Goal: Transaction & Acquisition: Purchase product/service

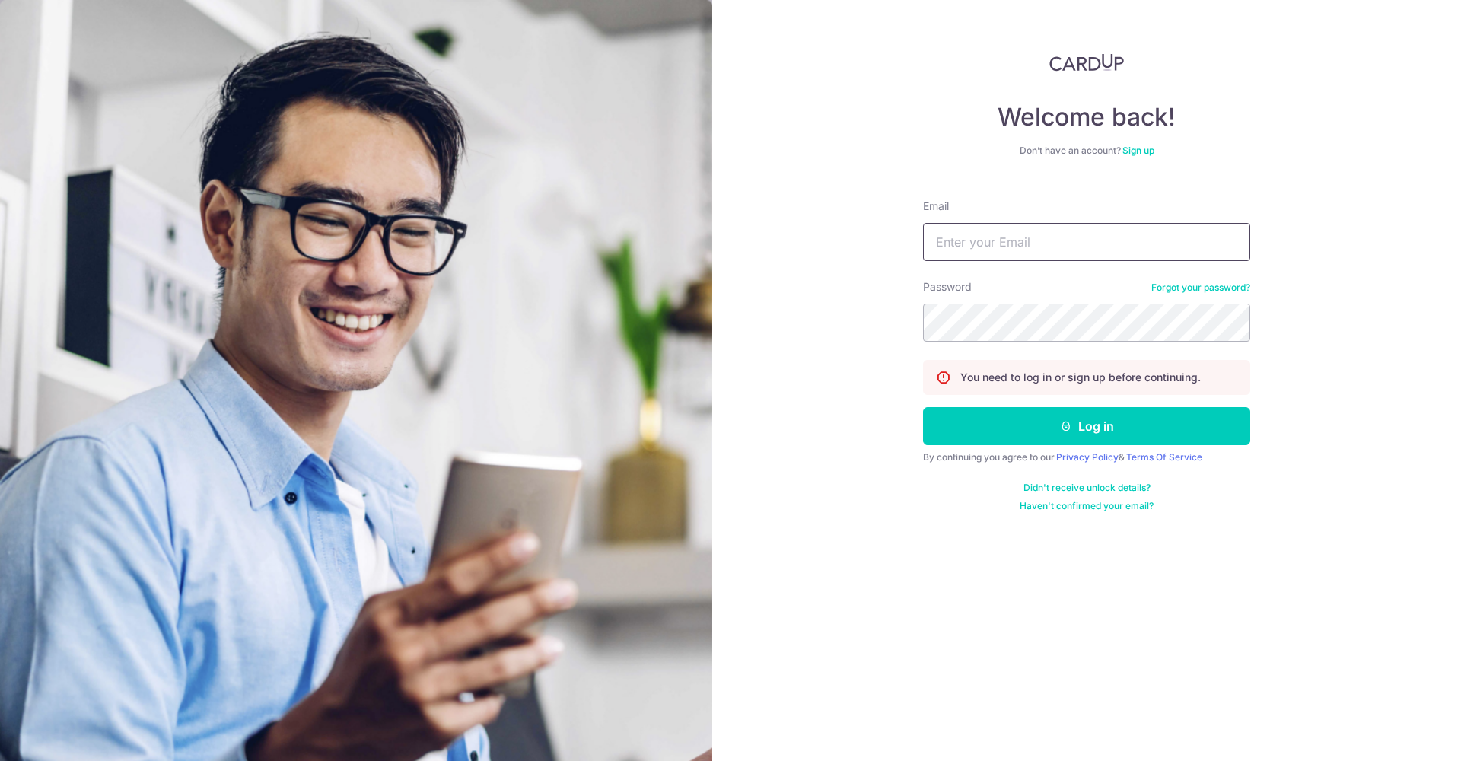
type input "[EMAIL_ADDRESS][DOMAIN_NAME]"
click at [1087, 426] on button "Log in" at bounding box center [1086, 426] width 327 height 38
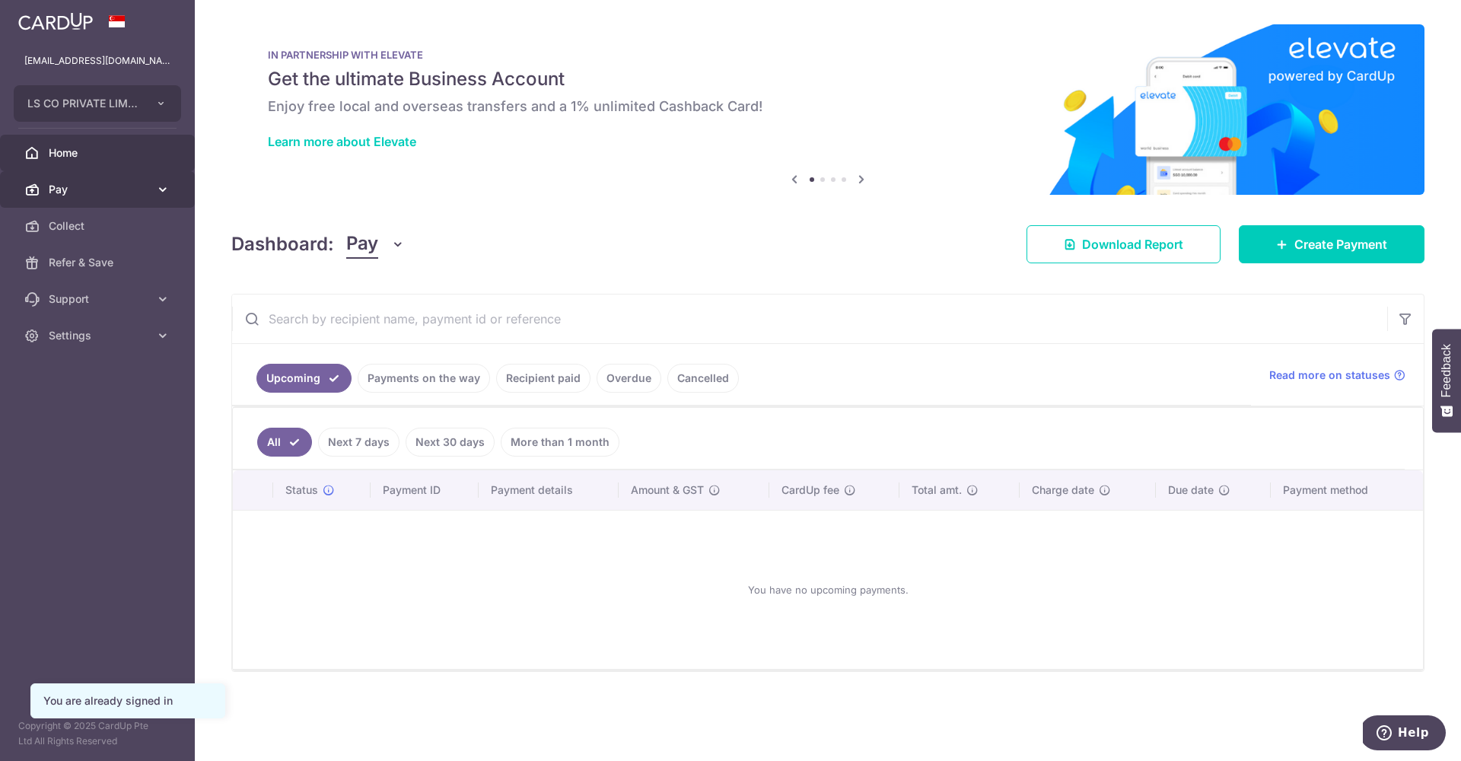
click at [129, 197] on link "Pay" at bounding box center [97, 189] width 195 height 37
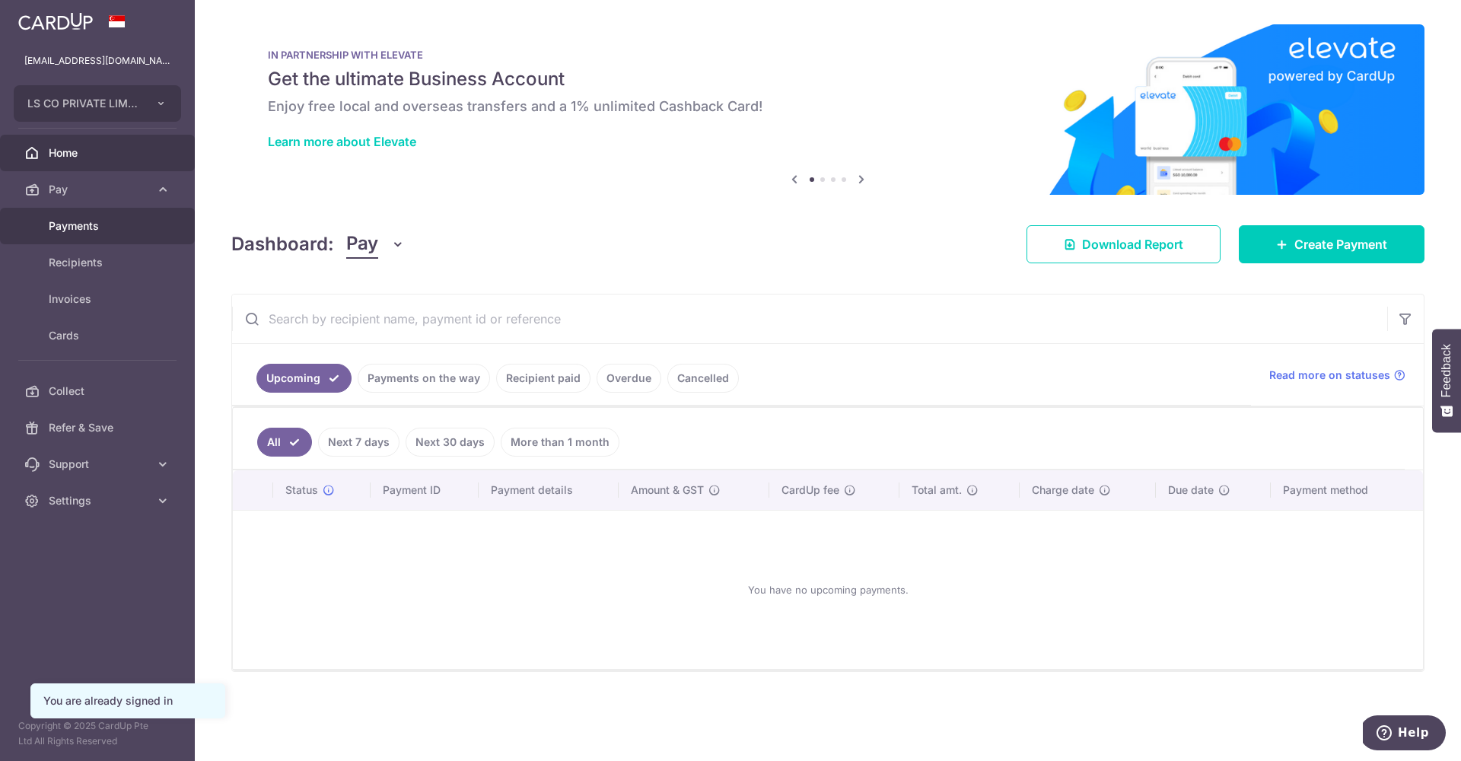
click at [83, 225] on span "Payments" at bounding box center [99, 225] width 100 height 15
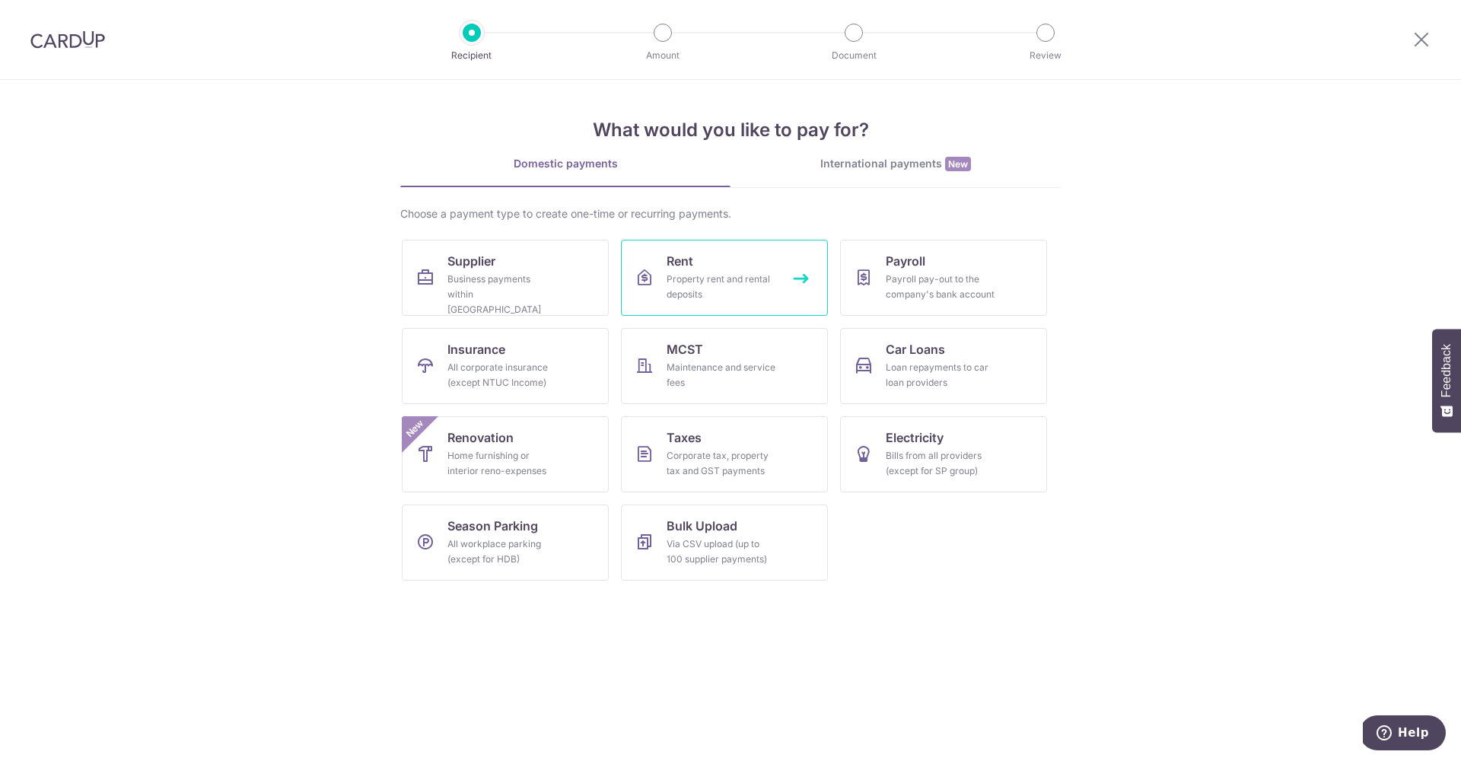
click at [680, 292] on div "Property rent and rental deposits" at bounding box center [722, 287] width 110 height 30
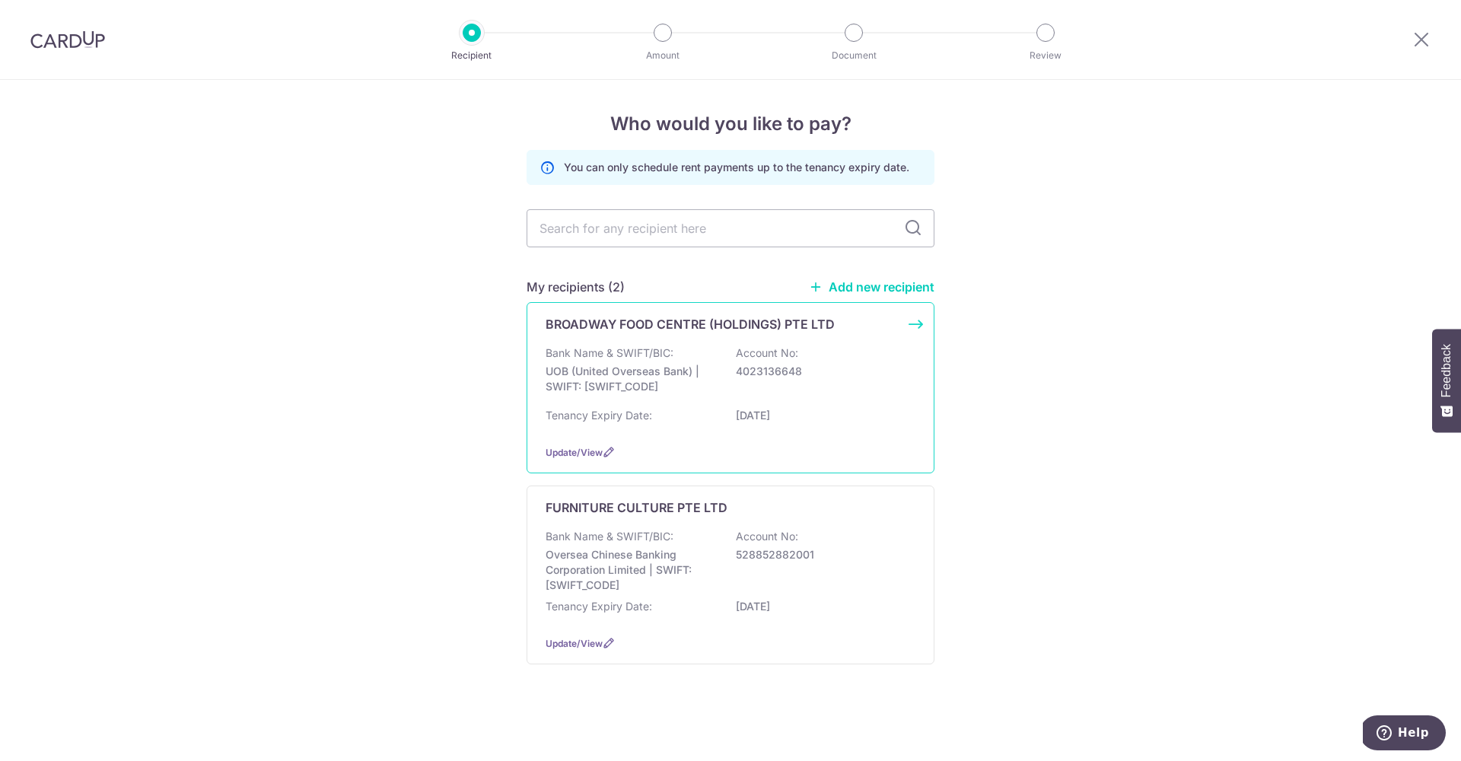
click at [690, 395] on div "Bank Name & SWIFT/BIC: UOB (United Overseas Bank) | SWIFT: UOVBSGSGXXX Account …" at bounding box center [731, 374] width 370 height 56
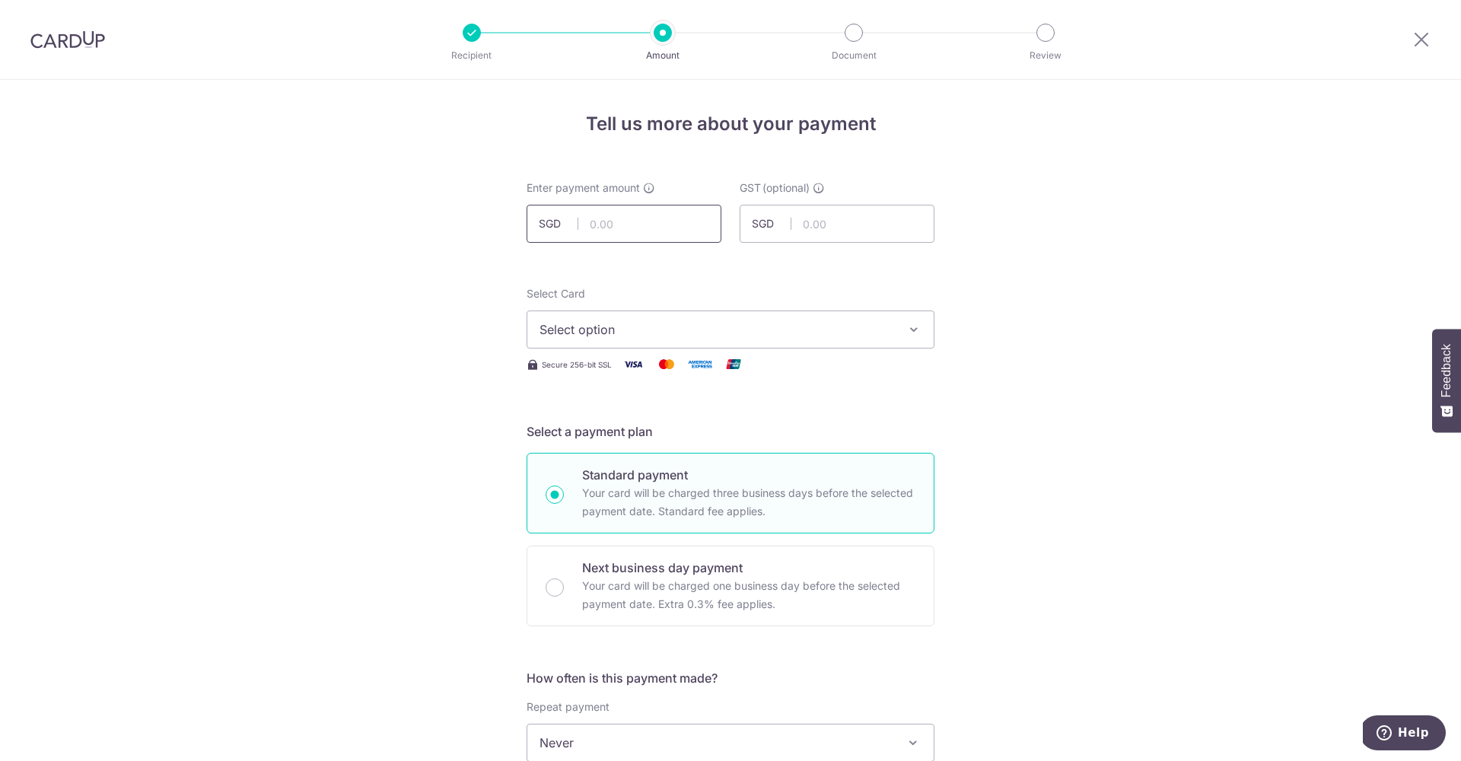
click at [609, 218] on input "text" at bounding box center [624, 224] width 195 height 38
type input "7,933.13"
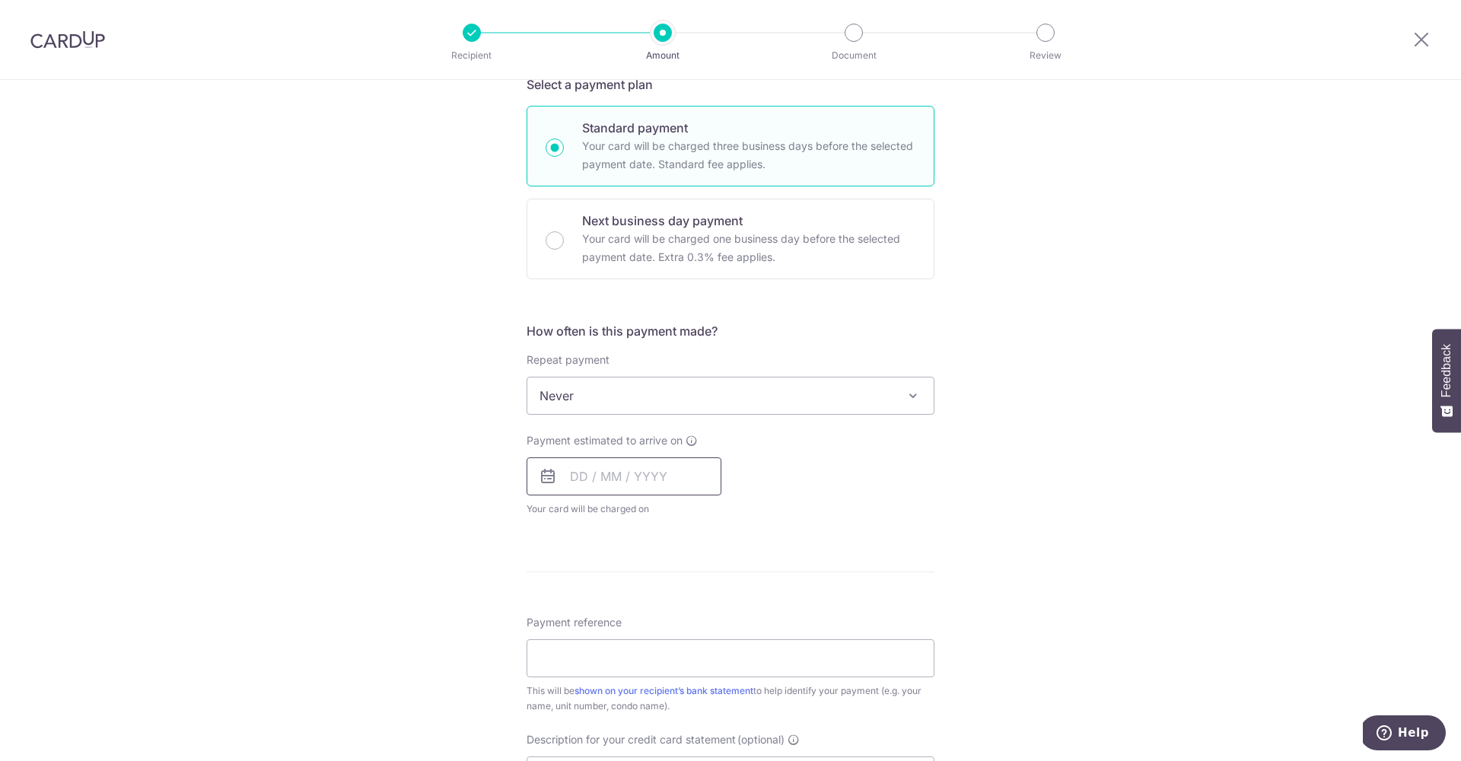
scroll to position [349, 0]
click at [579, 474] on input "text" at bounding box center [624, 475] width 195 height 38
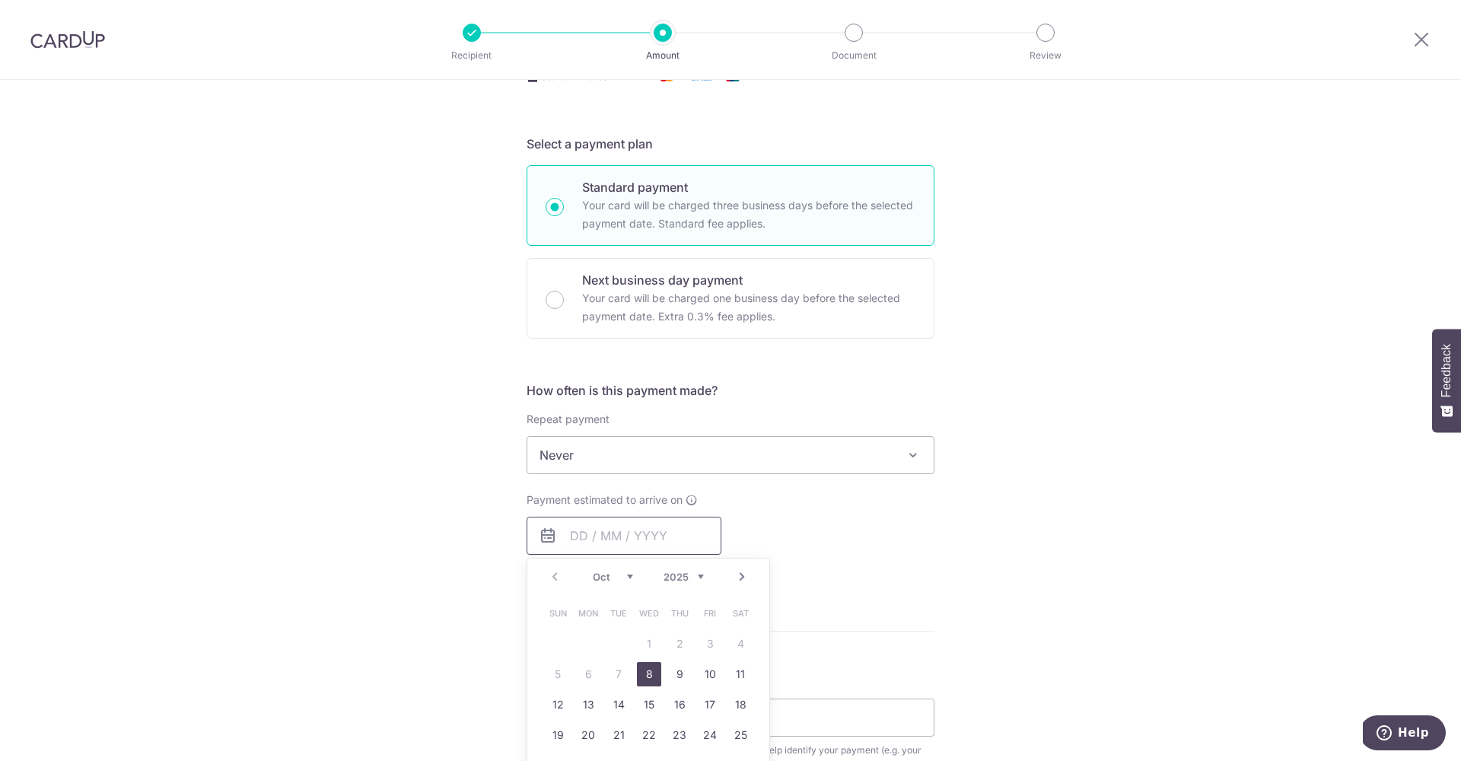
scroll to position [286, 0]
click at [556, 305] on input "Next business day payment Your card will be charged one business day before the…" at bounding box center [555, 301] width 18 height 18
radio input "true"
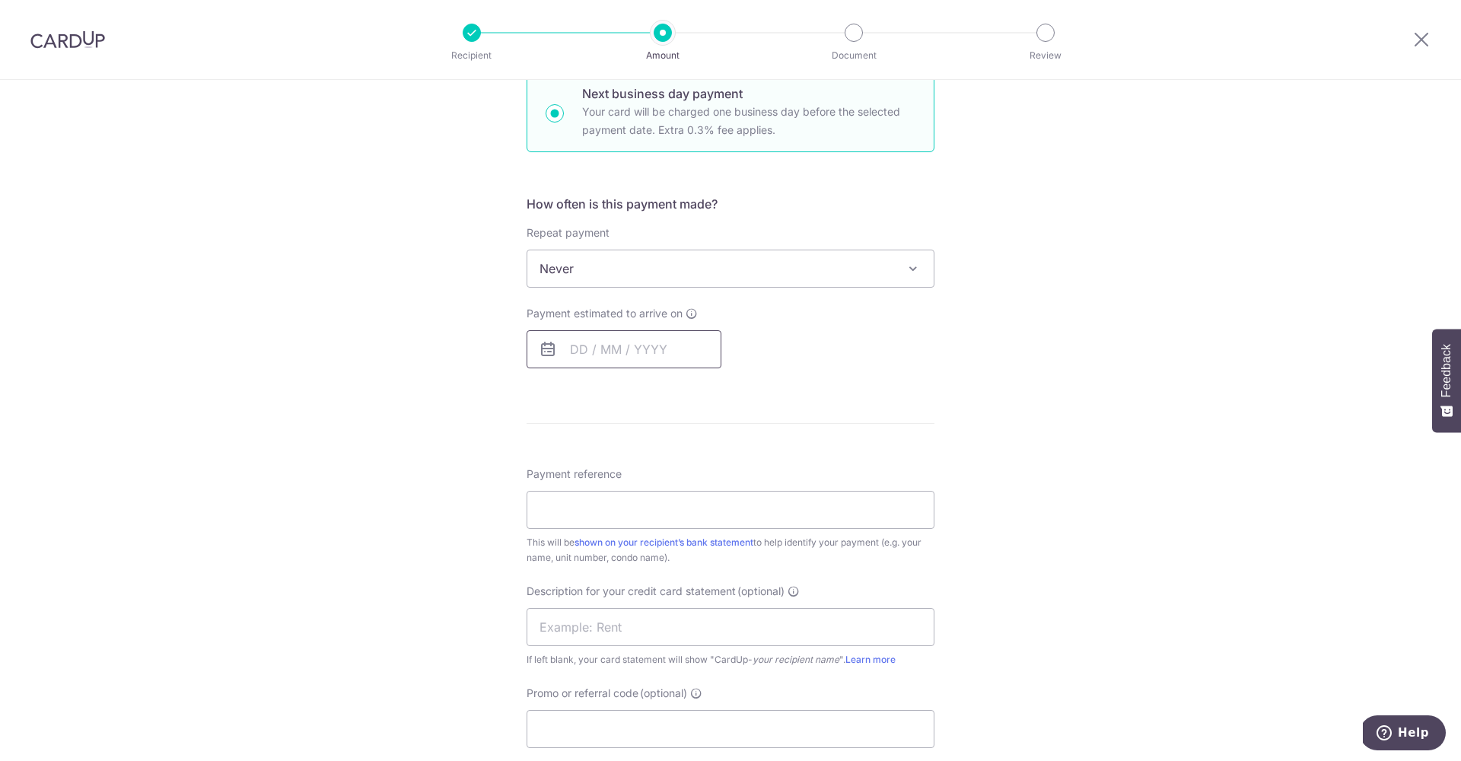
scroll to position [482, 0]
click at [578, 340] on input "text" at bounding box center [624, 342] width 195 height 38
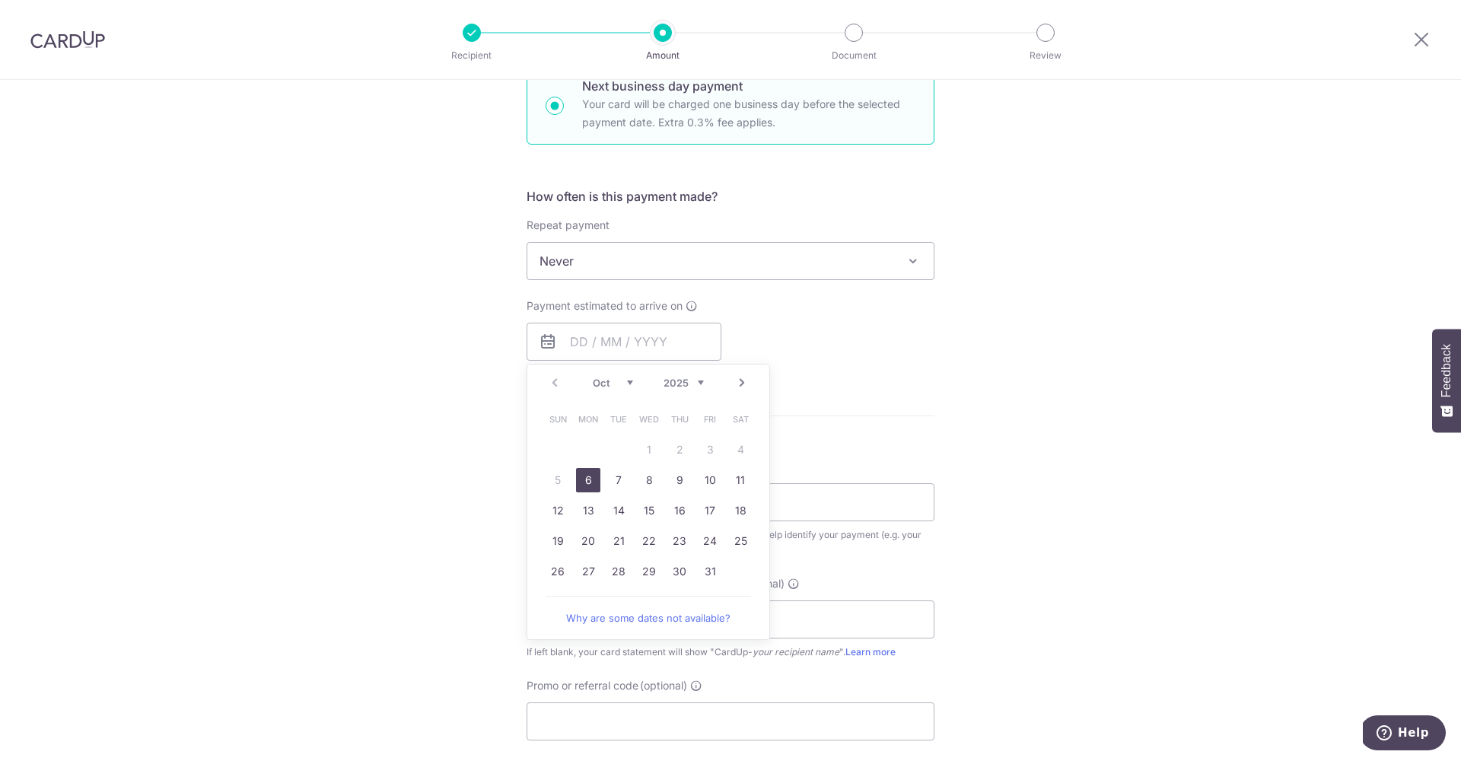
click at [590, 480] on link "6" at bounding box center [588, 480] width 24 height 24
type input "[DATE]"
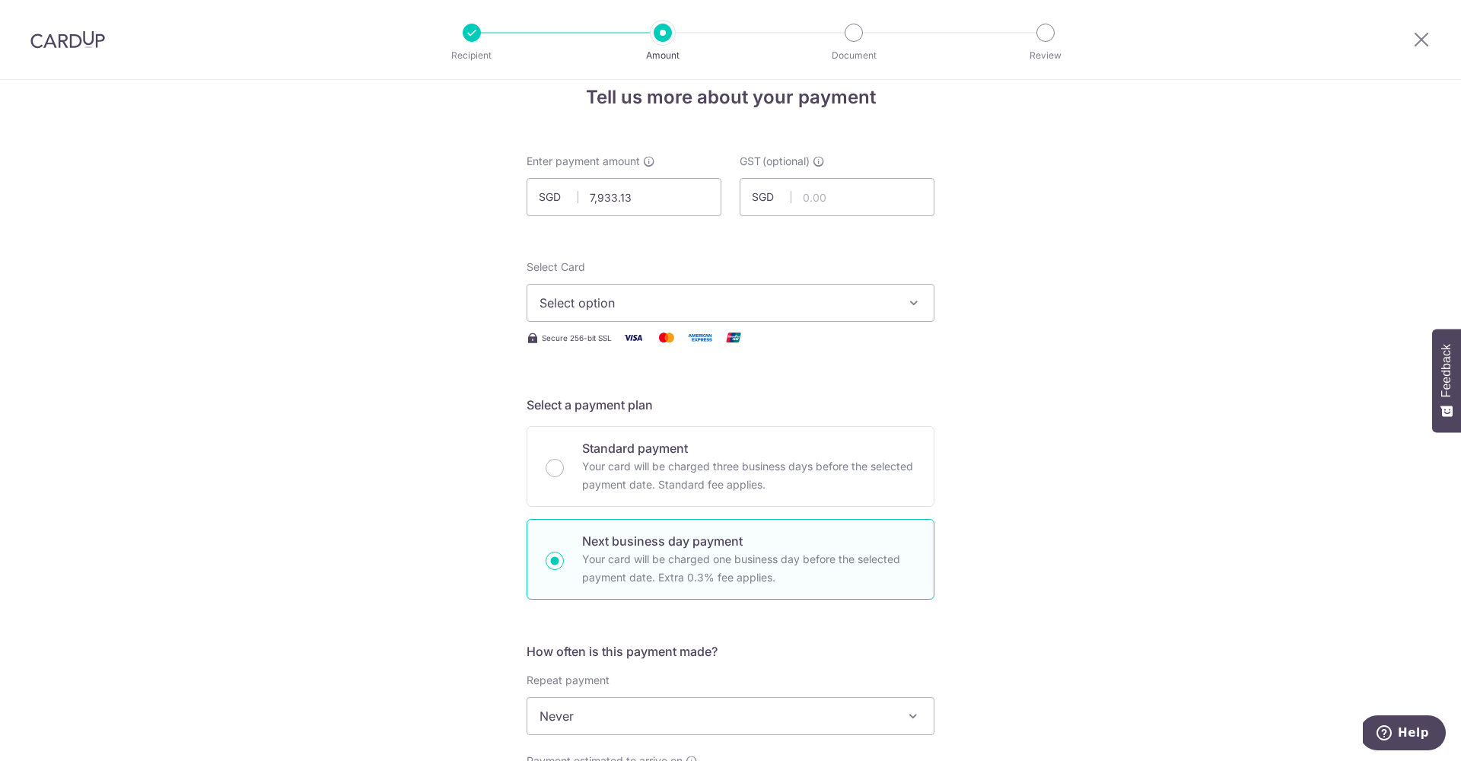
scroll to position [0, 0]
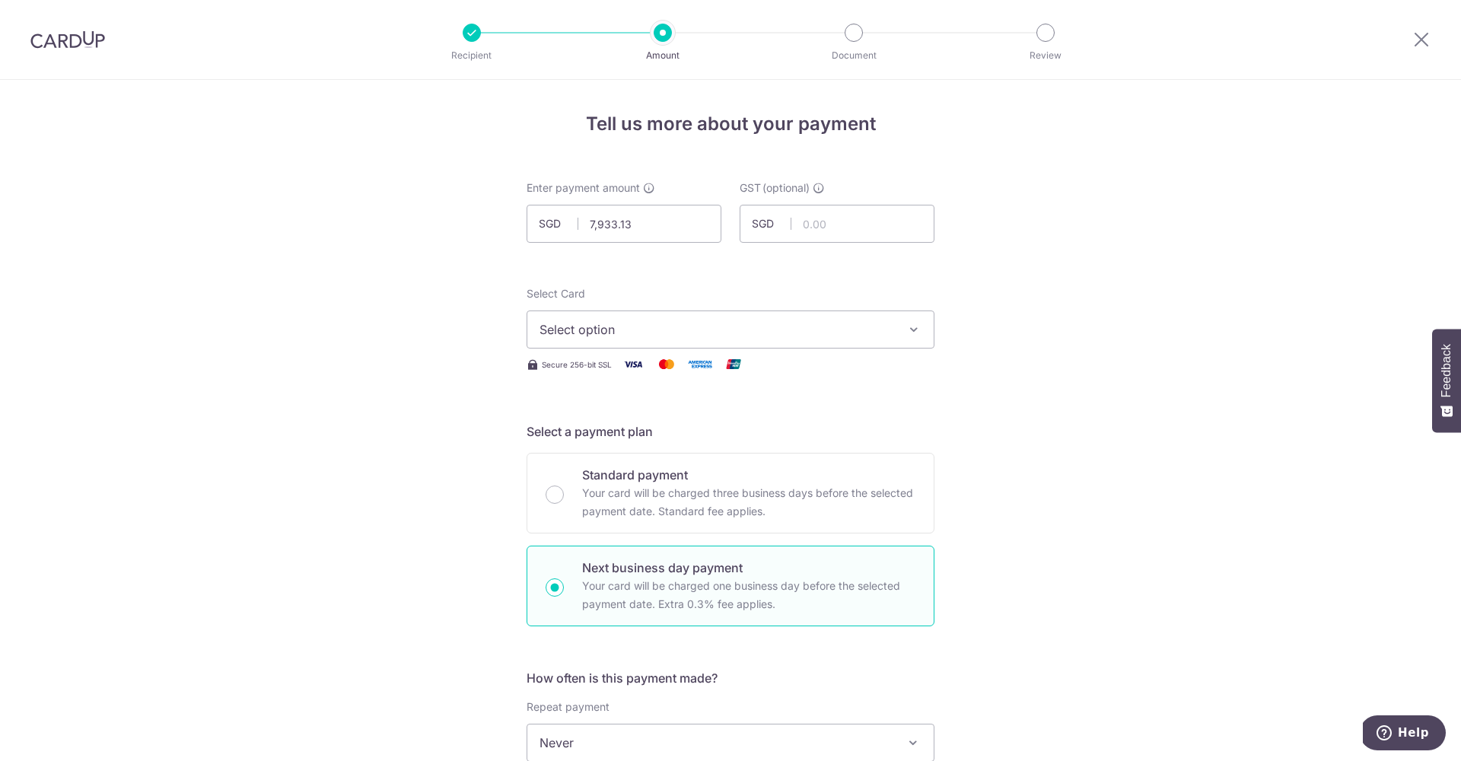
click at [728, 326] on span "Select option" at bounding box center [717, 329] width 355 height 18
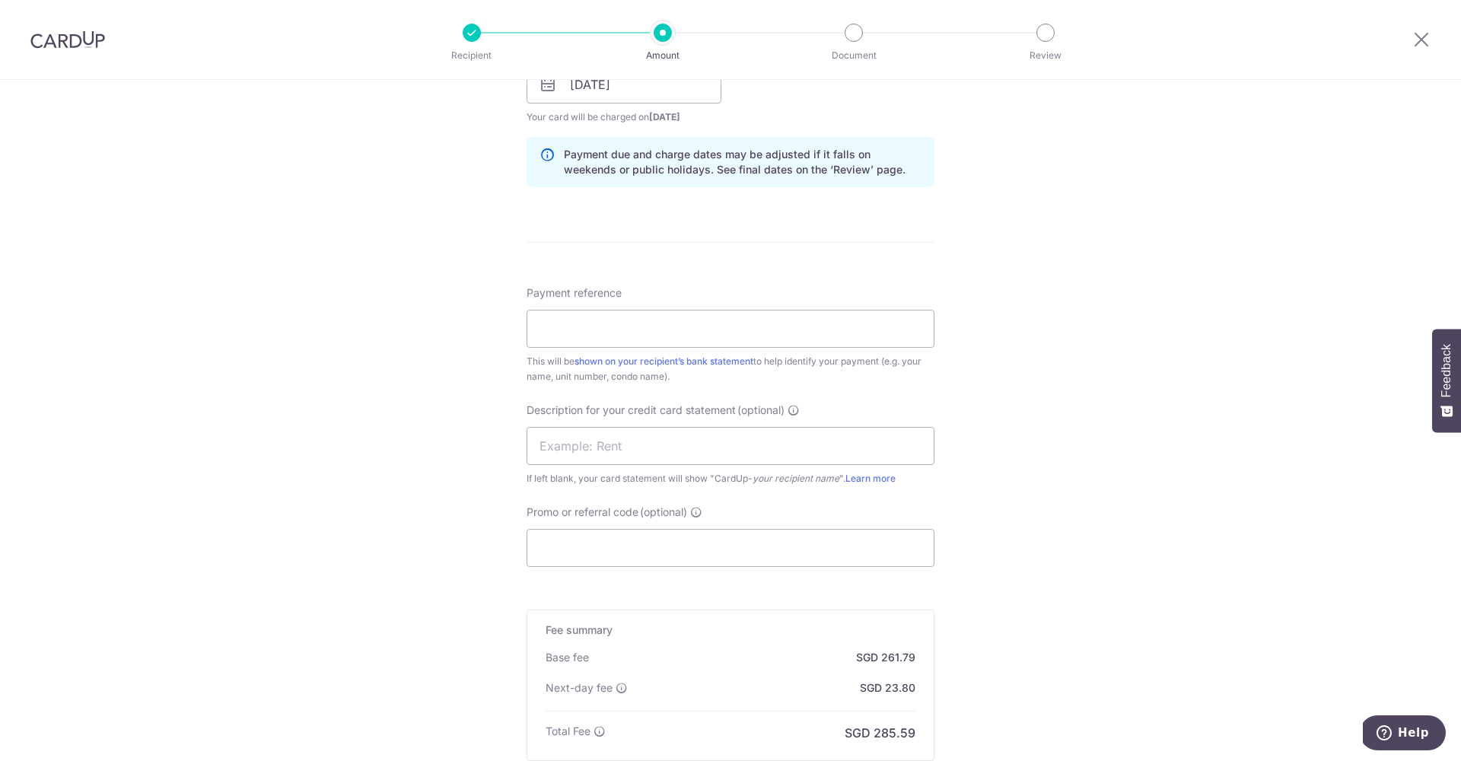
scroll to position [757, 0]
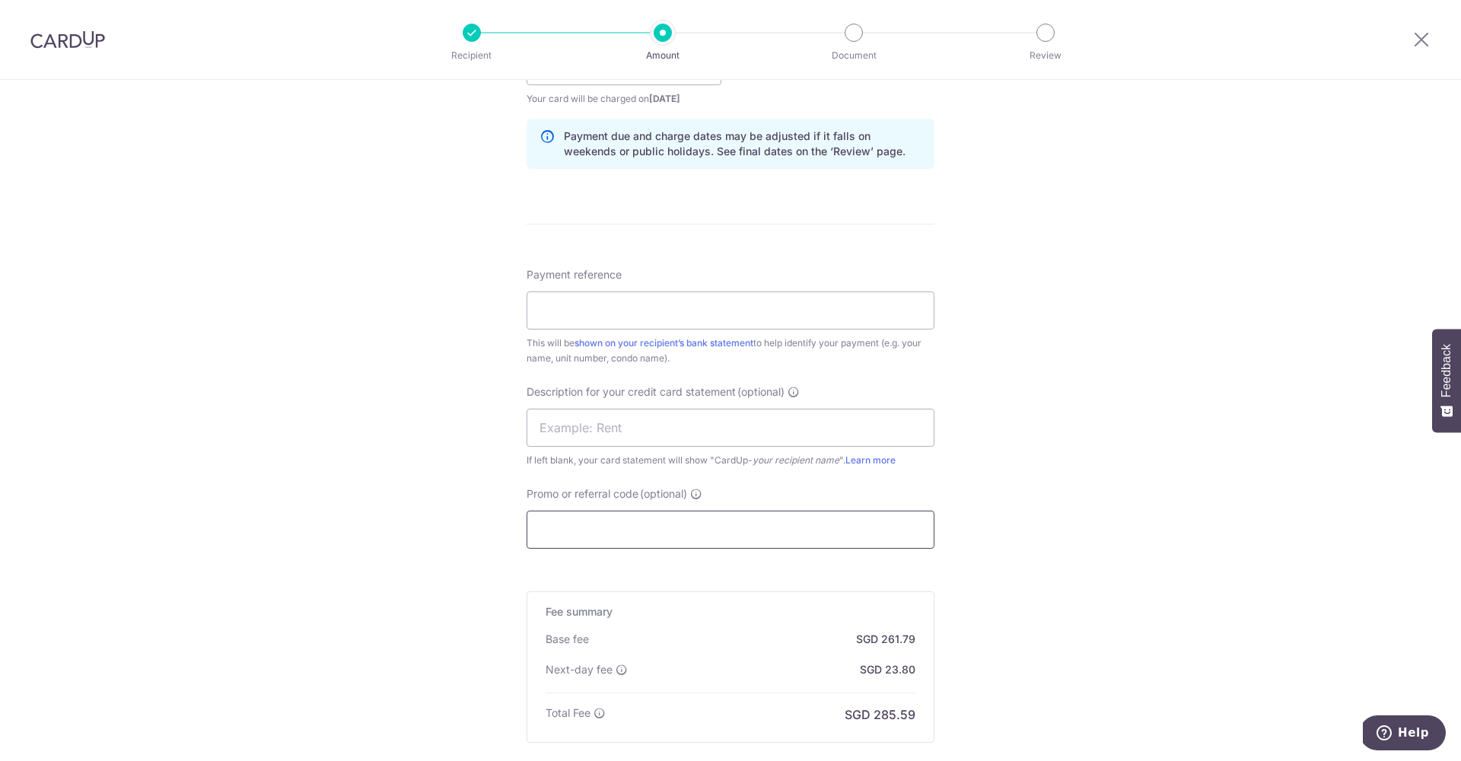
click at [716, 534] on input "Promo or referral code (optional)" at bounding box center [731, 530] width 408 height 38
paste input "SAVERENT179"
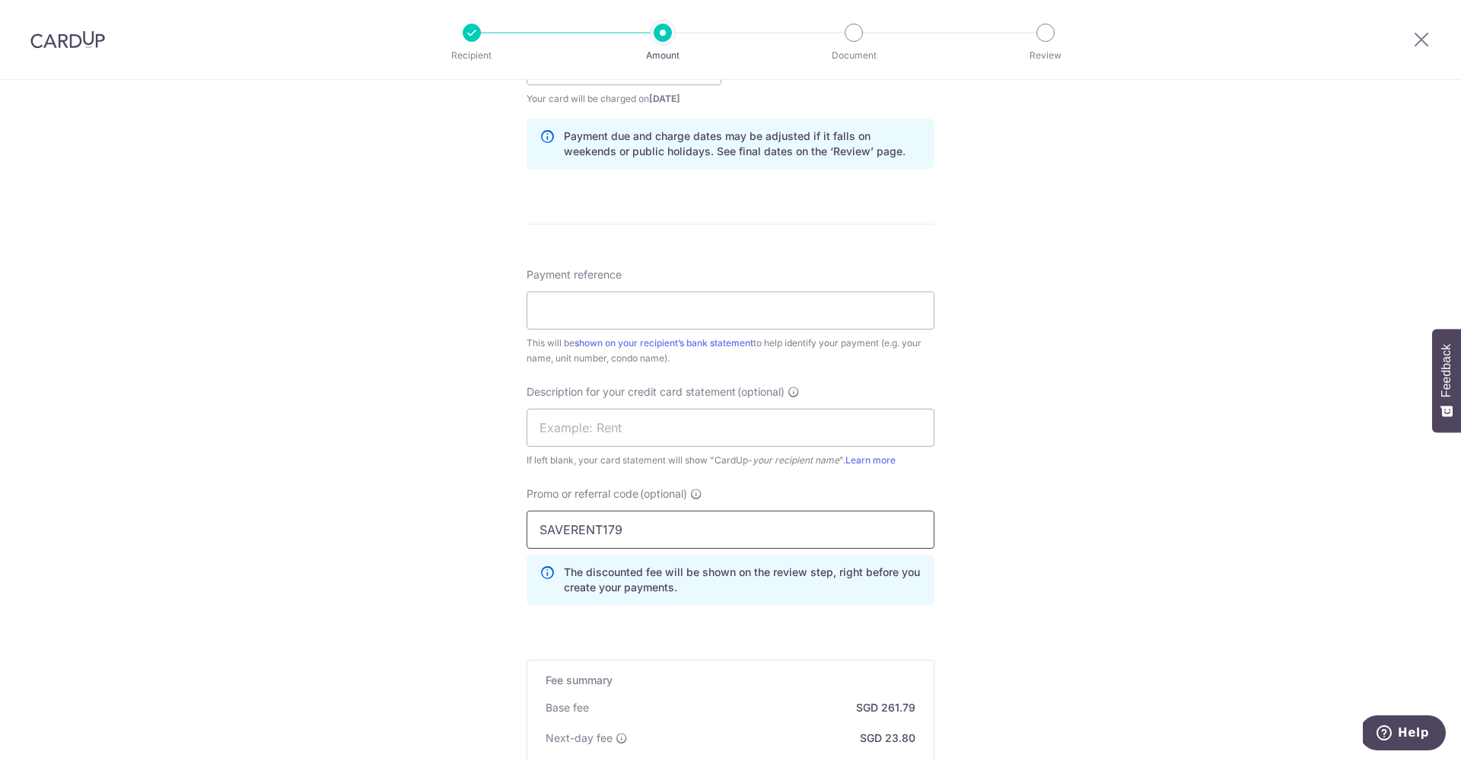
type input "SAVERENT179"
click at [1089, 573] on div "Tell us more about your payment Enter payment amount SGD 7,933.13 7933.13 GST (…" at bounding box center [730, 165] width 1461 height 1684
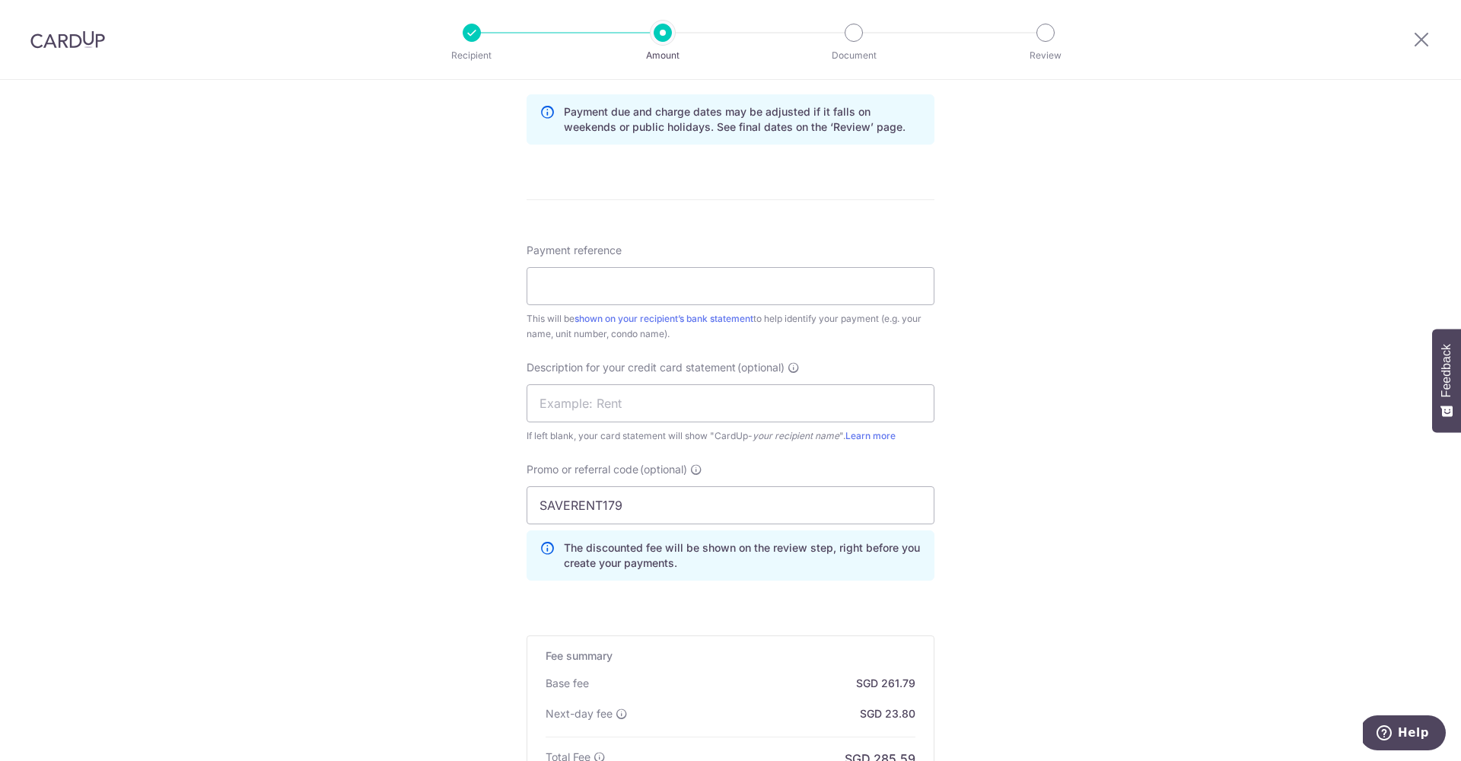
scroll to position [781, 0]
click at [608, 409] on input "text" at bounding box center [731, 404] width 408 height 38
type input "wld rent"
click at [646, 281] on input "Payment reference" at bounding box center [731, 287] width 408 height 38
type input "883/2510/02"
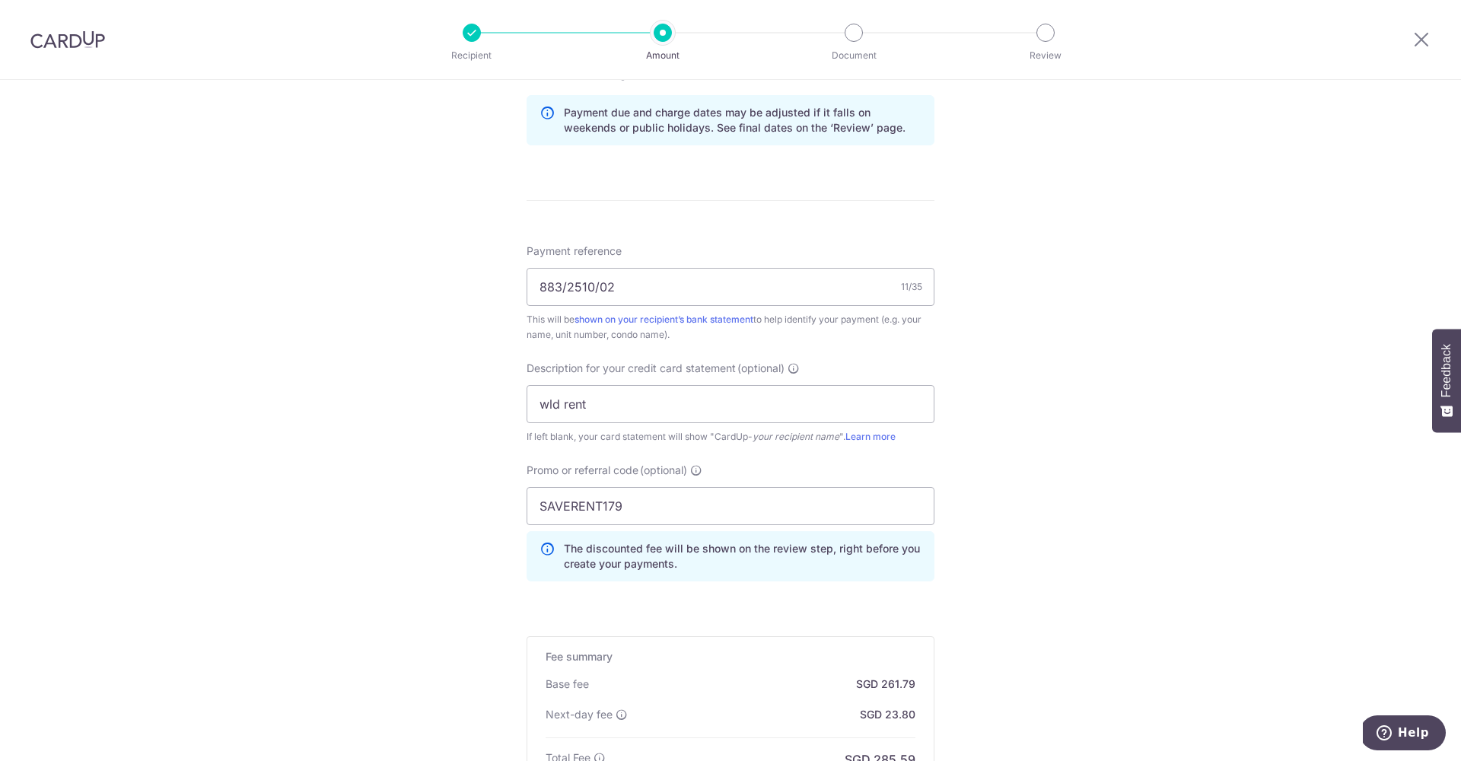
click at [400, 327] on div "Tell us more about your payment Enter payment amount SGD 7,933.13 7933.13 GST (…" at bounding box center [730, 141] width 1461 height 1684
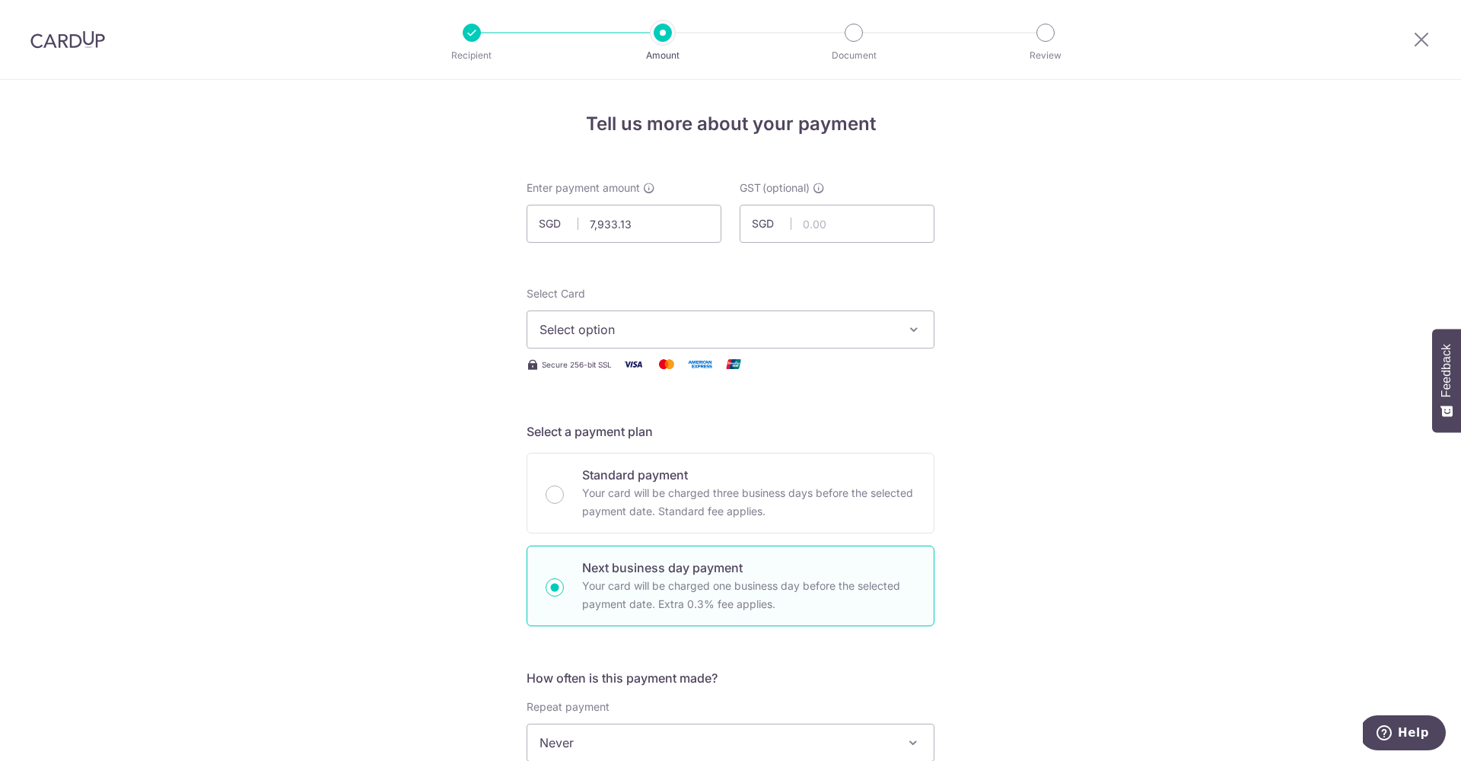
scroll to position [0, 0]
click at [744, 335] on span "Select option" at bounding box center [717, 329] width 355 height 18
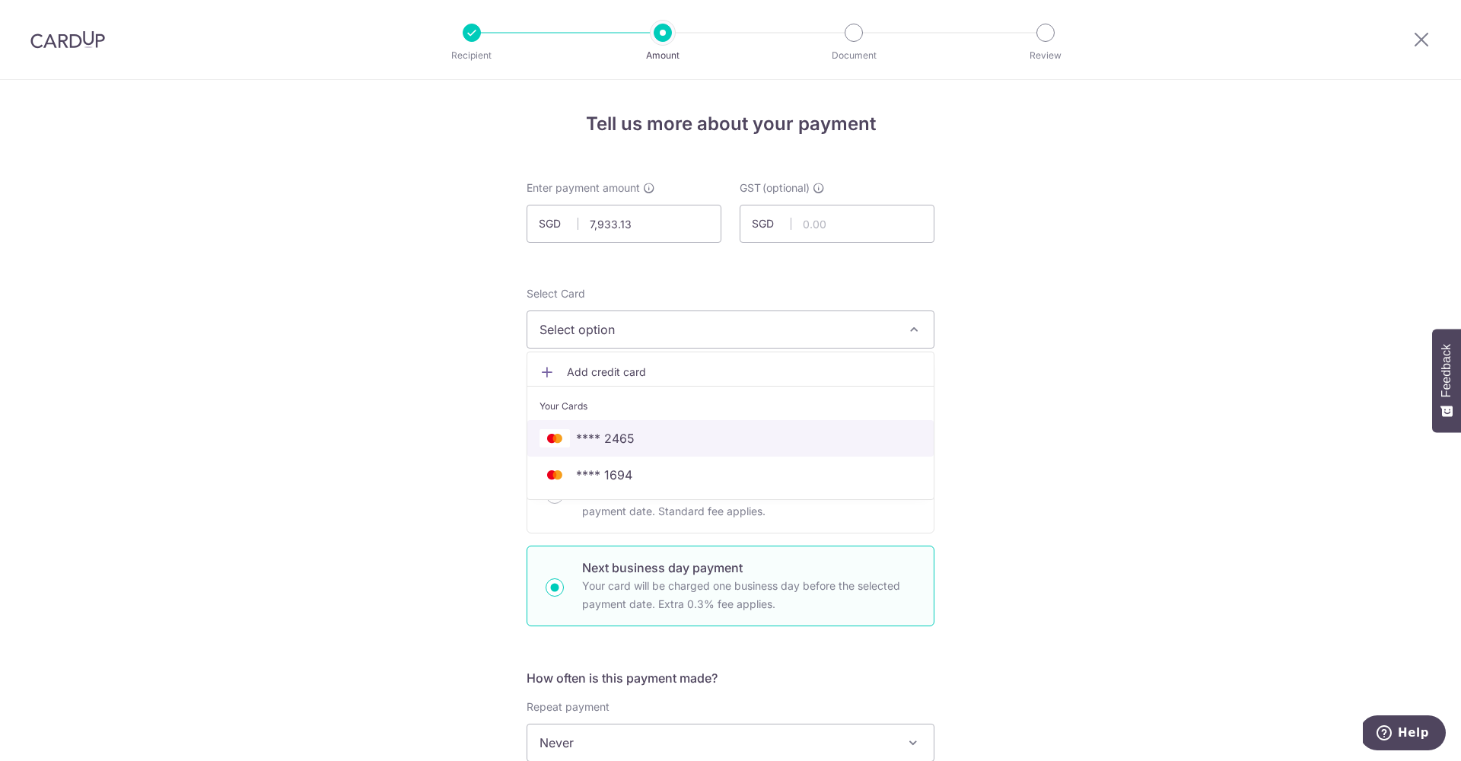
click at [747, 439] on span "**** 2465" at bounding box center [731, 438] width 382 height 18
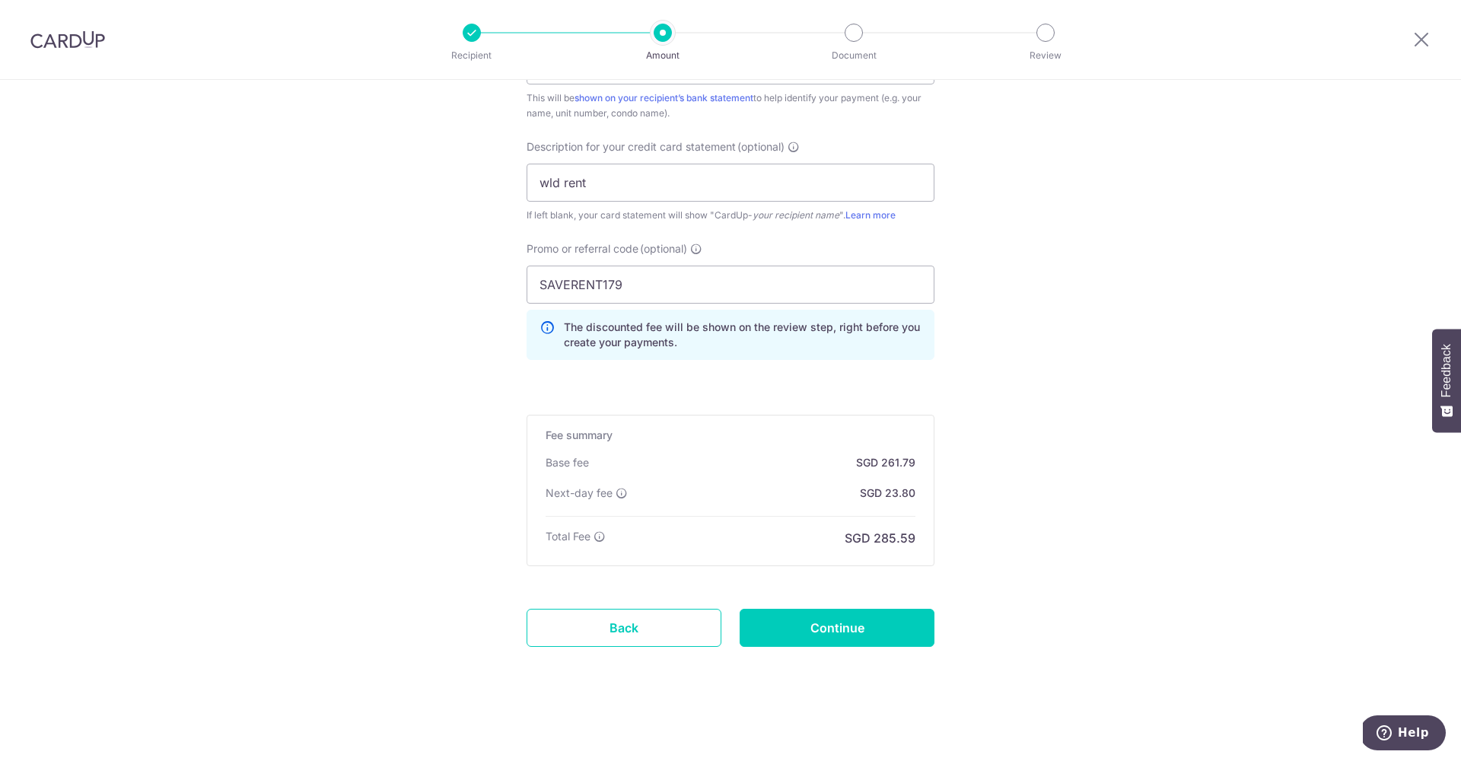
scroll to position [1002, 0]
click at [903, 631] on input "Continue" at bounding box center [837, 628] width 195 height 38
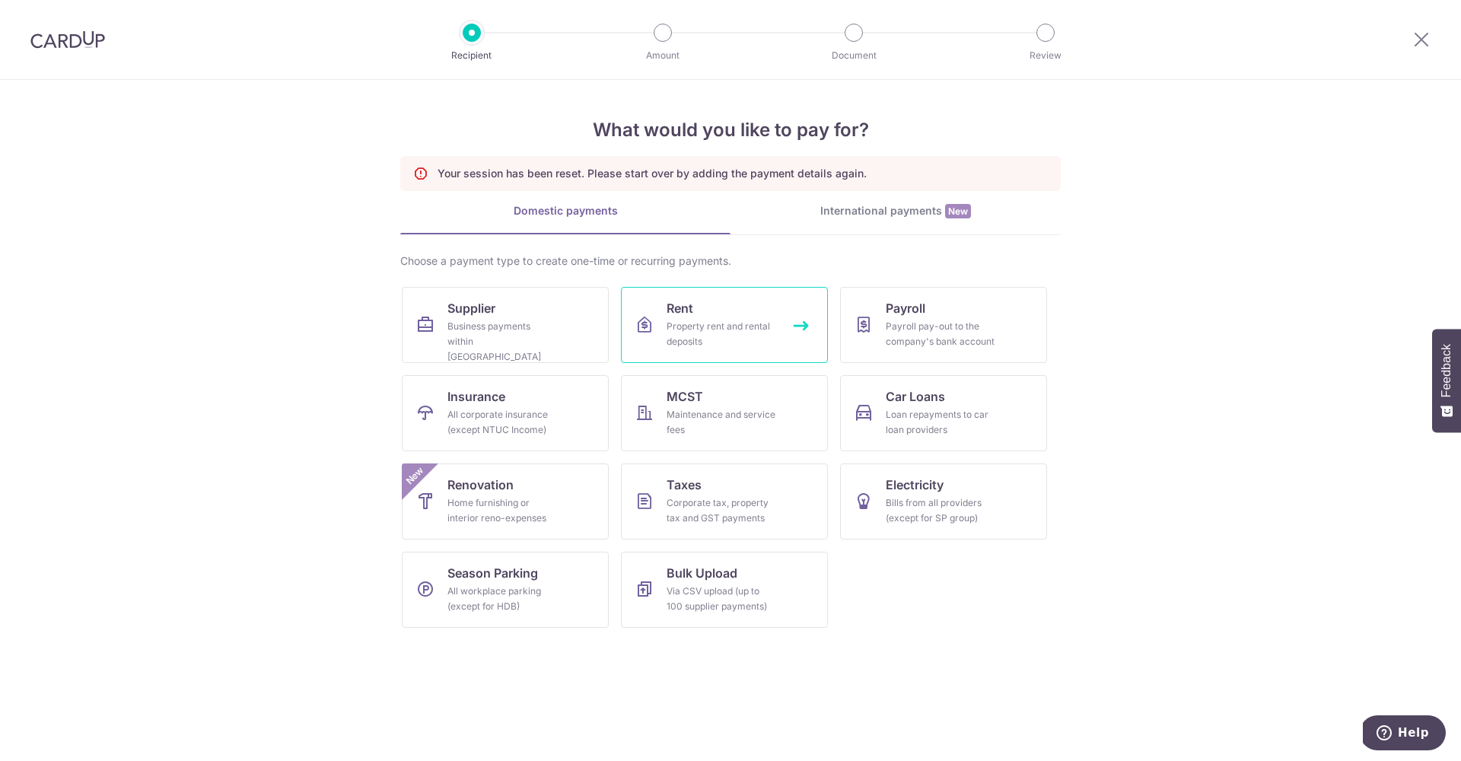
click at [692, 340] on div "Property rent and rental deposits" at bounding box center [722, 334] width 110 height 30
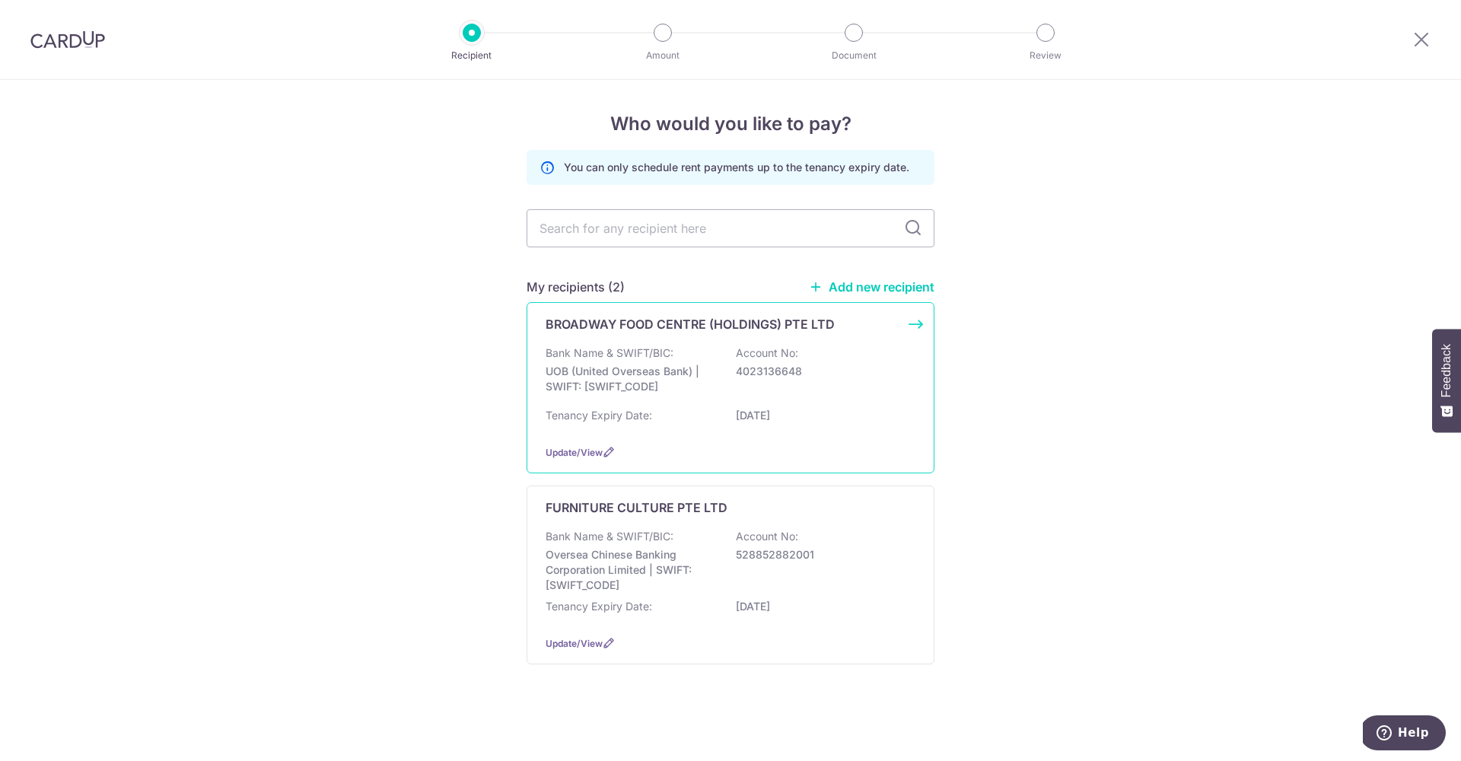
click at [652, 397] on div "Bank Name & SWIFT/BIC: UOB (United Overseas Bank) | SWIFT: [SWIFT_CODE] Account…" at bounding box center [731, 374] width 370 height 56
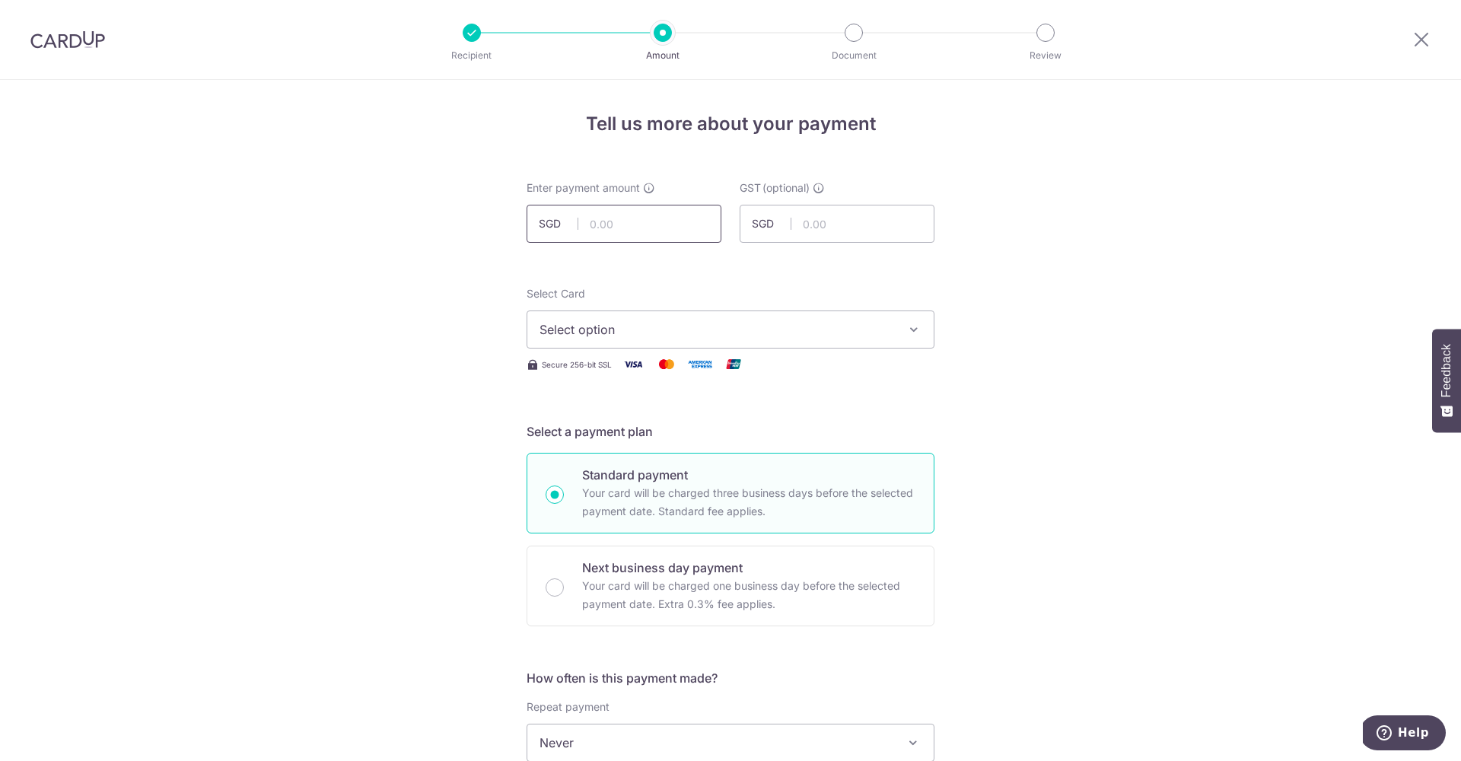
click at [629, 233] on input "text" at bounding box center [624, 224] width 195 height 38
type input "7,933.13"
click at [663, 320] on button "Select option" at bounding box center [731, 330] width 408 height 38
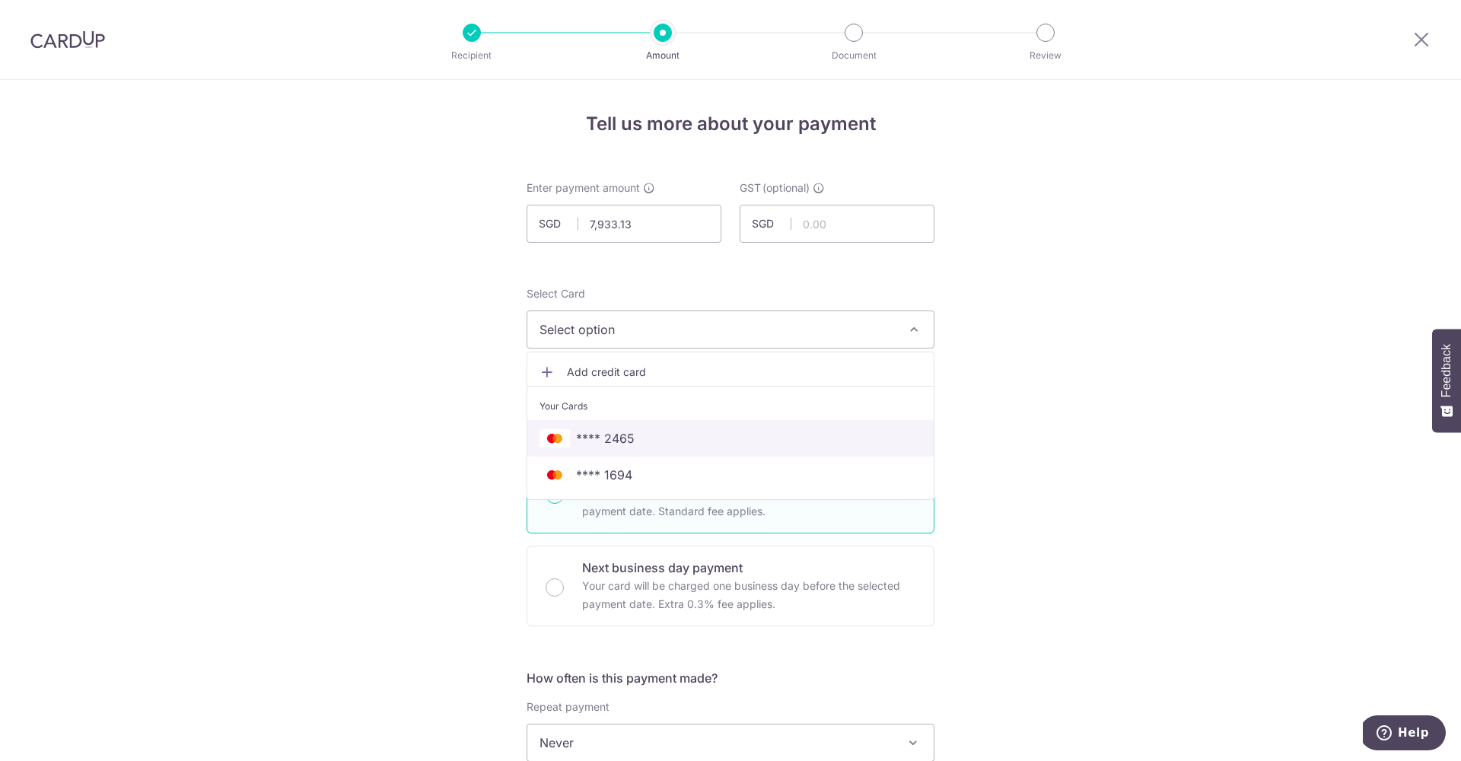
click at [659, 432] on span "**** 2465" at bounding box center [731, 438] width 382 height 18
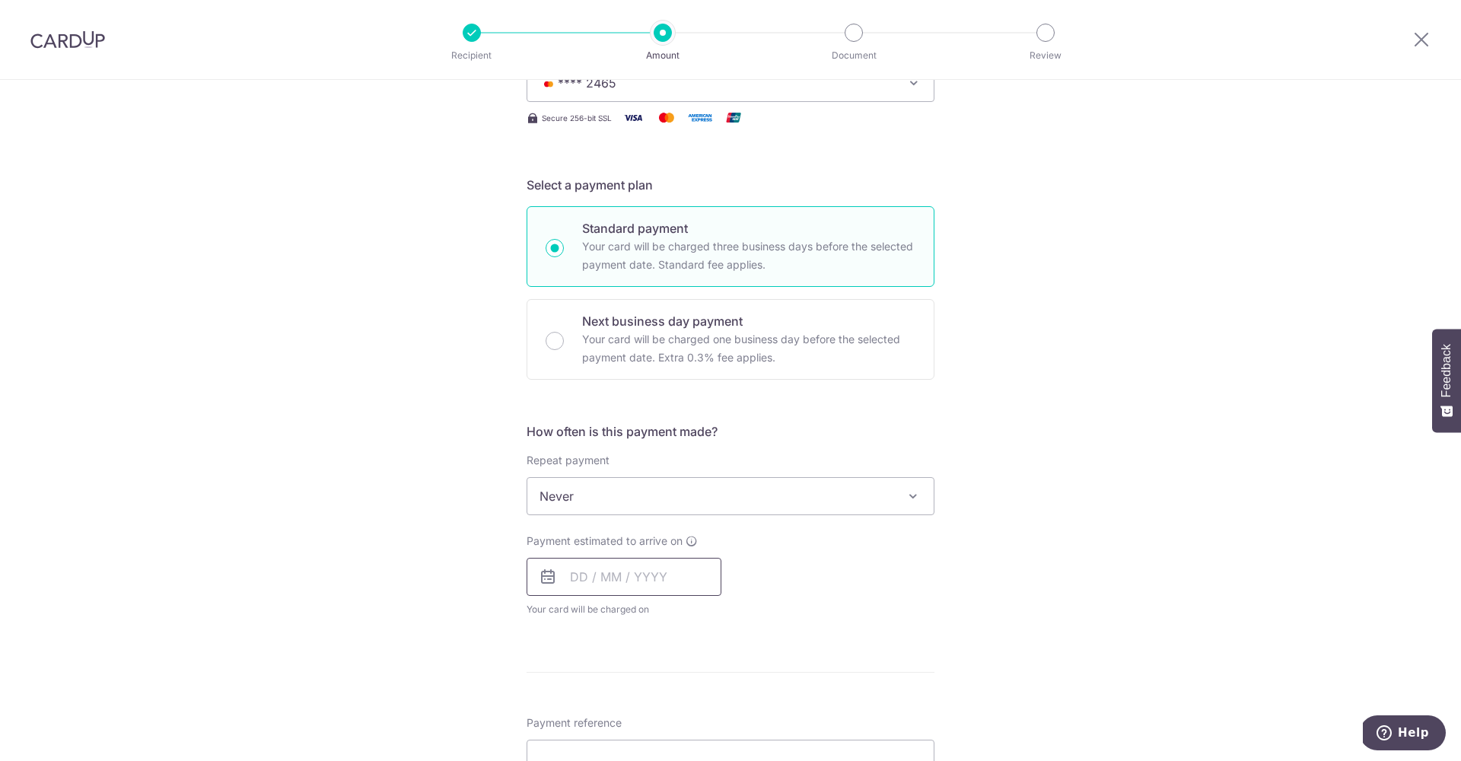
scroll to position [247, 0]
click at [596, 572] on input "text" at bounding box center [624, 576] width 195 height 38
click at [438, 522] on div "Tell us more about your payment Enter payment amount SGD 7,933.13 7933.13 GST (…" at bounding box center [730, 572] width 1461 height 1479
click at [566, 339] on div "Next business day payment Your card will be charged one business day before the…" at bounding box center [731, 338] width 408 height 81
radio input "false"
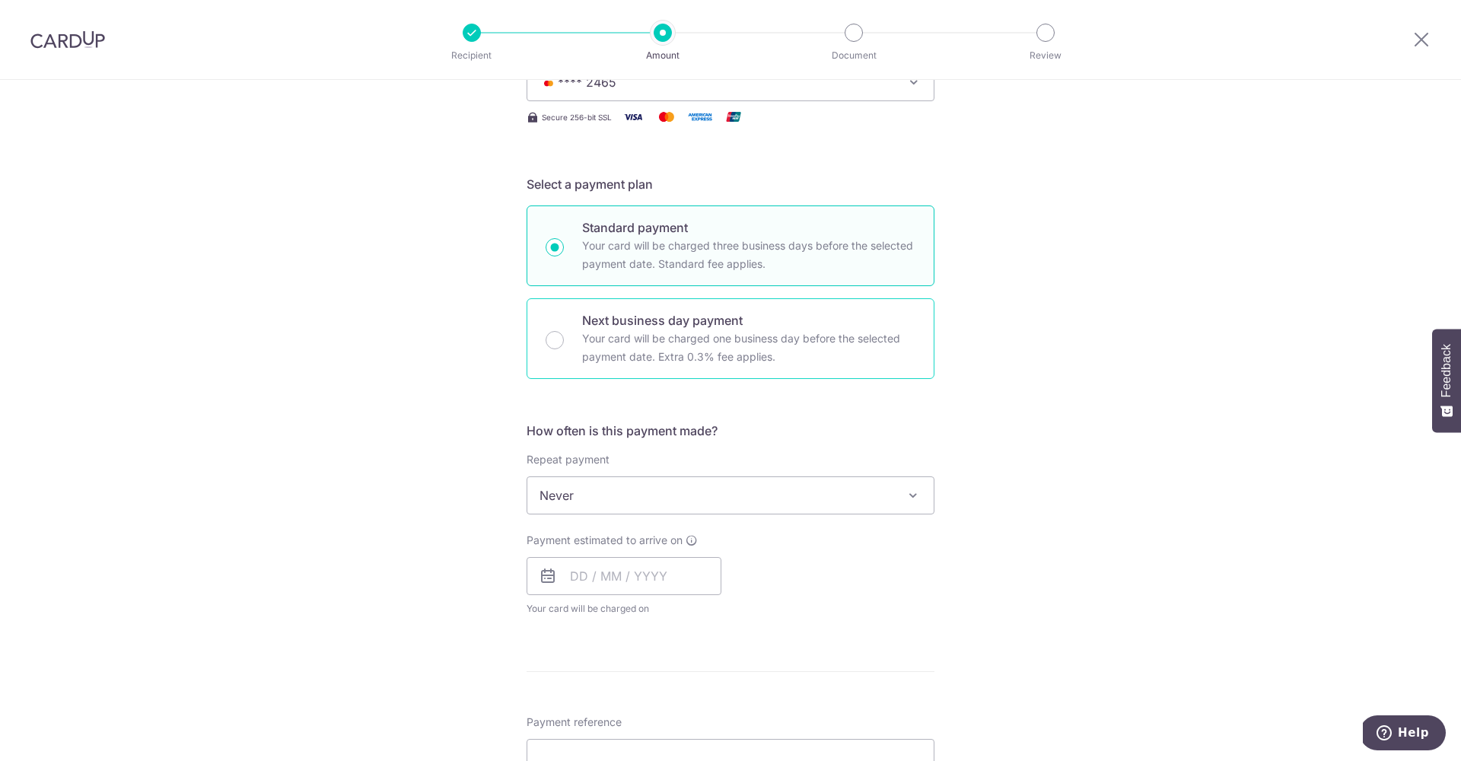
radio input "true"
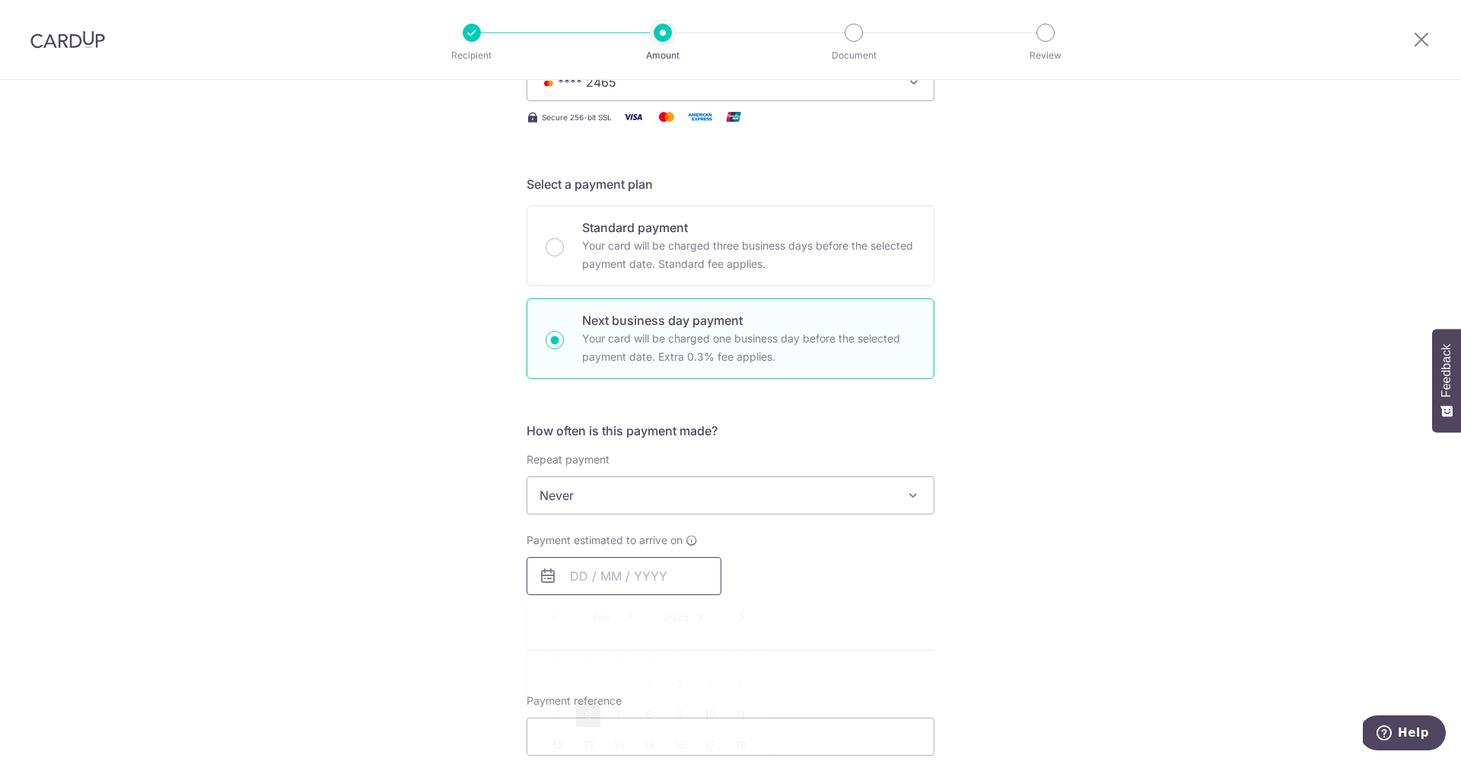
click at [656, 568] on input "text" at bounding box center [624, 576] width 195 height 38
click at [596, 712] on link "6" at bounding box center [588, 715] width 24 height 24
type input "[DATE]"
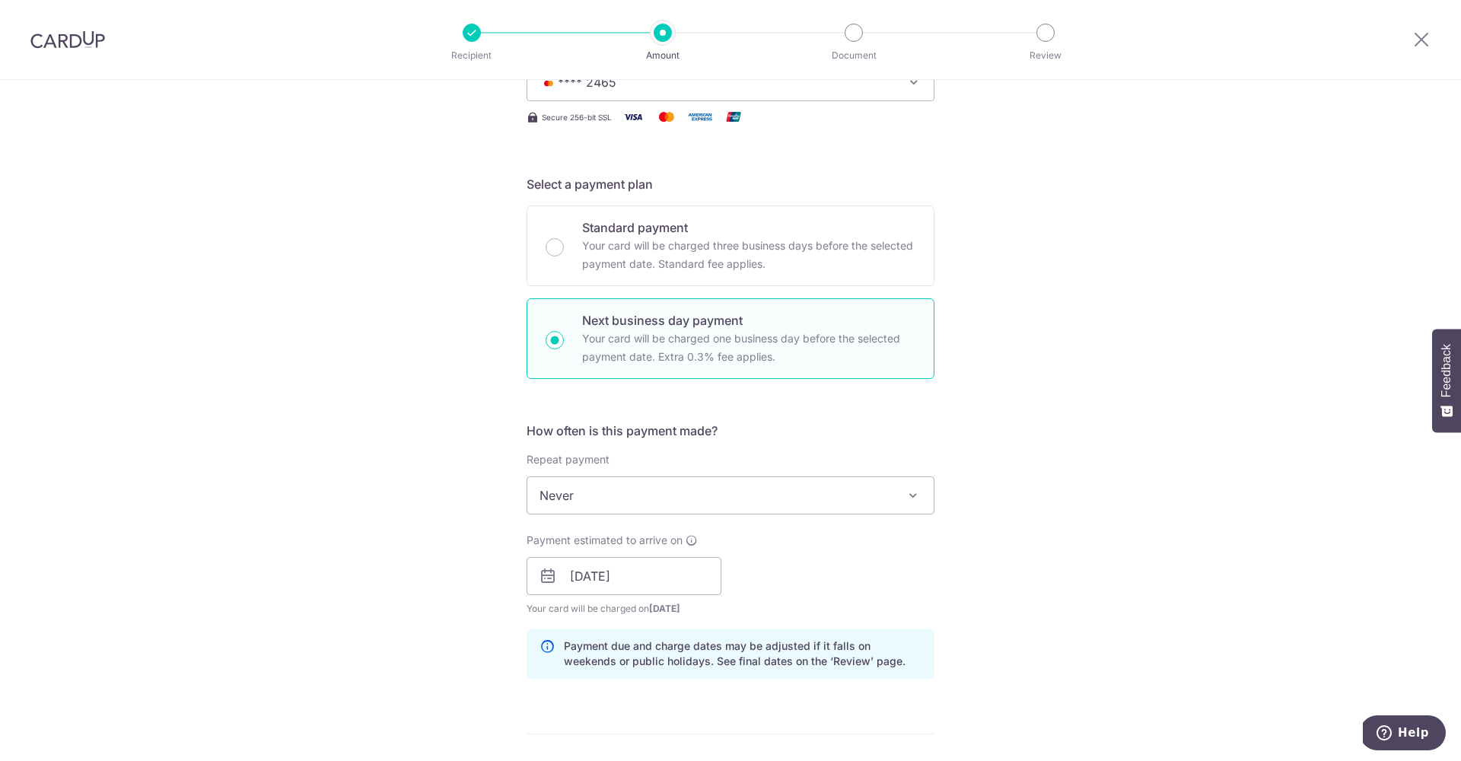
click at [1148, 589] on div "Tell us more about your payment Enter payment amount SGD 7,933.13 7933.13 GST (…" at bounding box center [730, 640] width 1461 height 1615
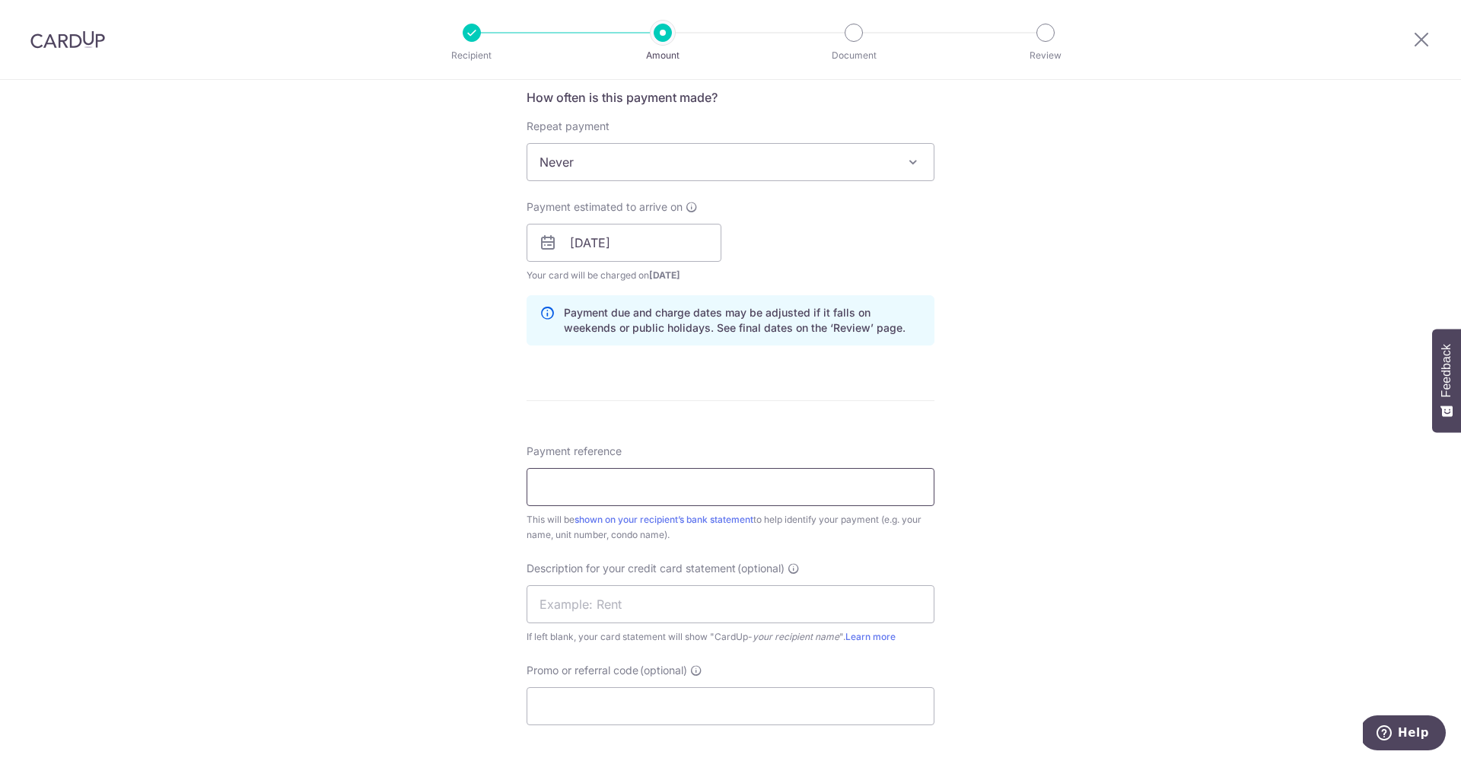
scroll to position [582, 0]
click at [606, 487] on input "Payment reference" at bounding box center [731, 486] width 408 height 38
type input "883/2510/02"
click at [633, 589] on input "text" at bounding box center [731, 604] width 408 height 38
type input "wdl rent"
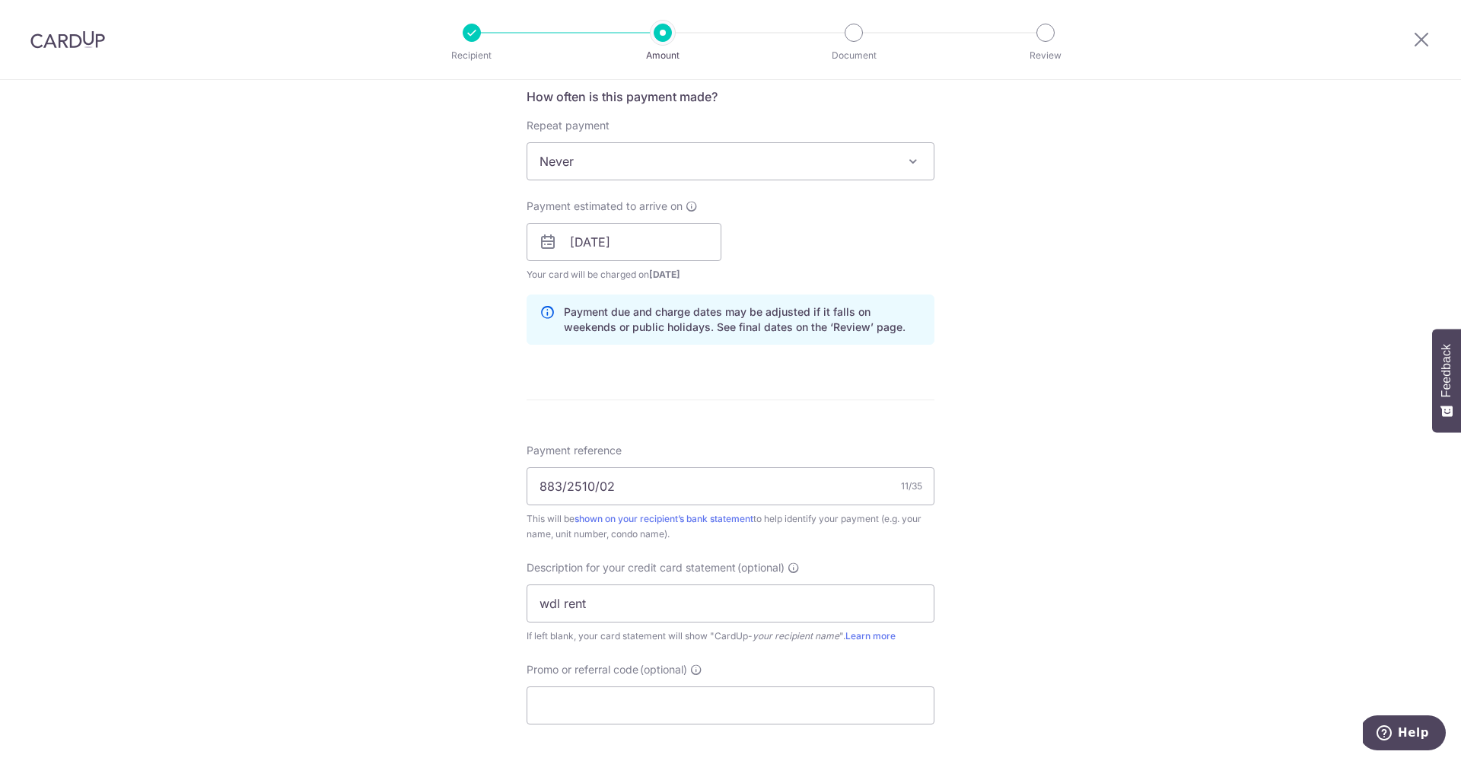
drag, startPoint x: 400, startPoint y: 624, endPoint x: 474, endPoint y: 655, distance: 80.2
click at [400, 624] on div "Tell us more about your payment Enter payment amount SGD 7,933.13 7933.13 GST (…" at bounding box center [730, 305] width 1461 height 1615
click at [559, 696] on input "Promo or referral code (optional)" at bounding box center [731, 706] width 408 height 38
paste input "SAVERENT179"
type input "SAVERENT179"
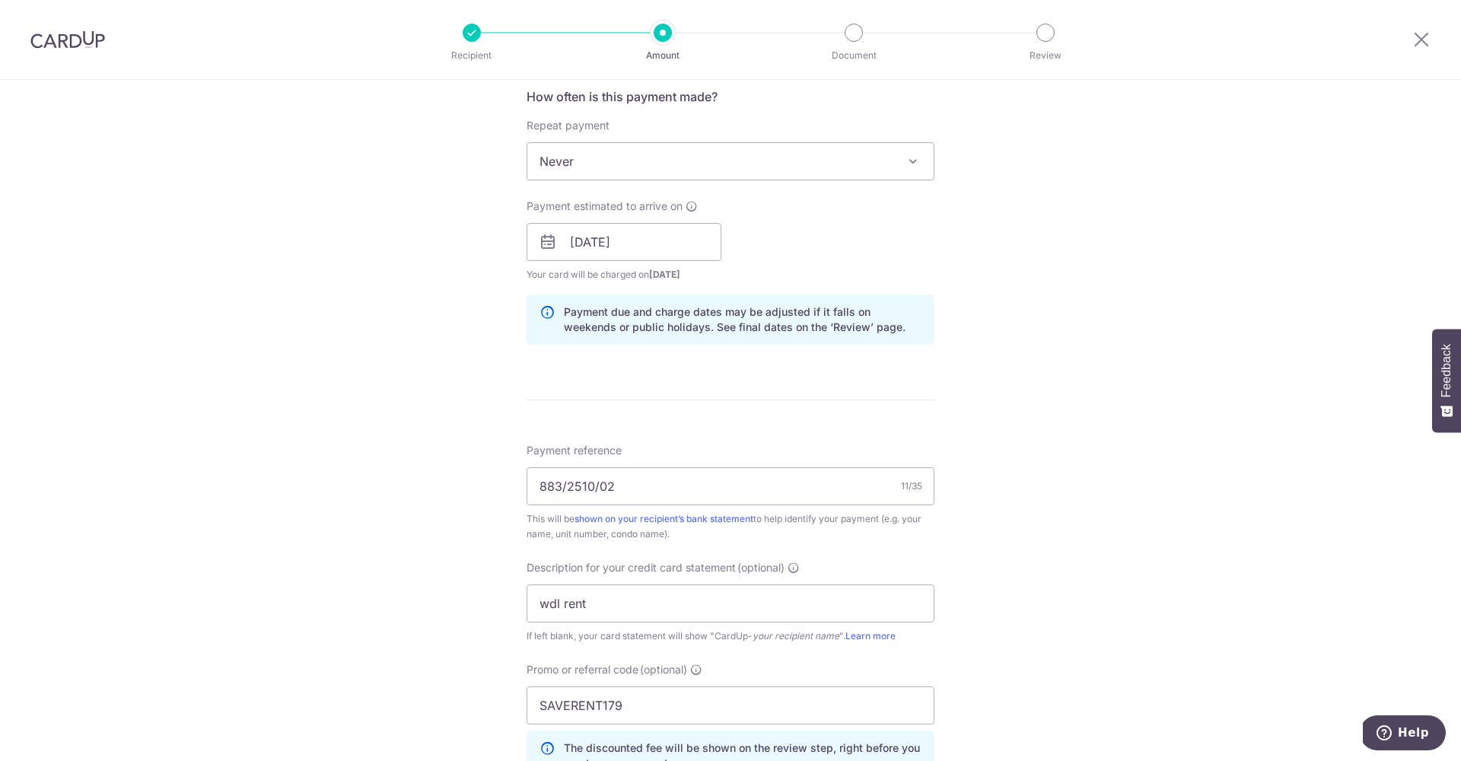
click at [393, 668] on div "Tell us more about your payment Enter payment amount SGD 7,933.13 7933.13 GST (…" at bounding box center [730, 340] width 1461 height 1684
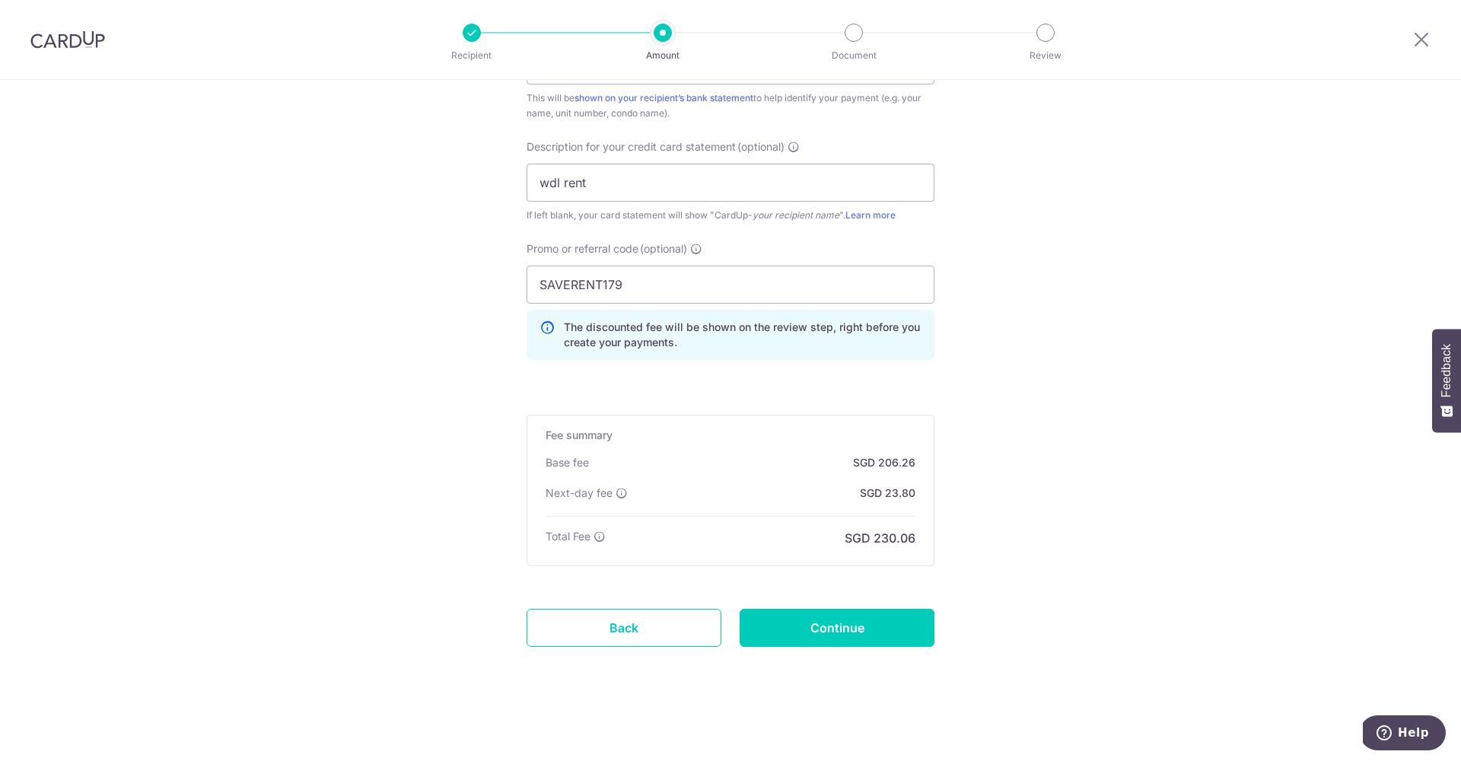
scroll to position [1002, 0]
click at [840, 639] on input "Continue" at bounding box center [837, 628] width 195 height 38
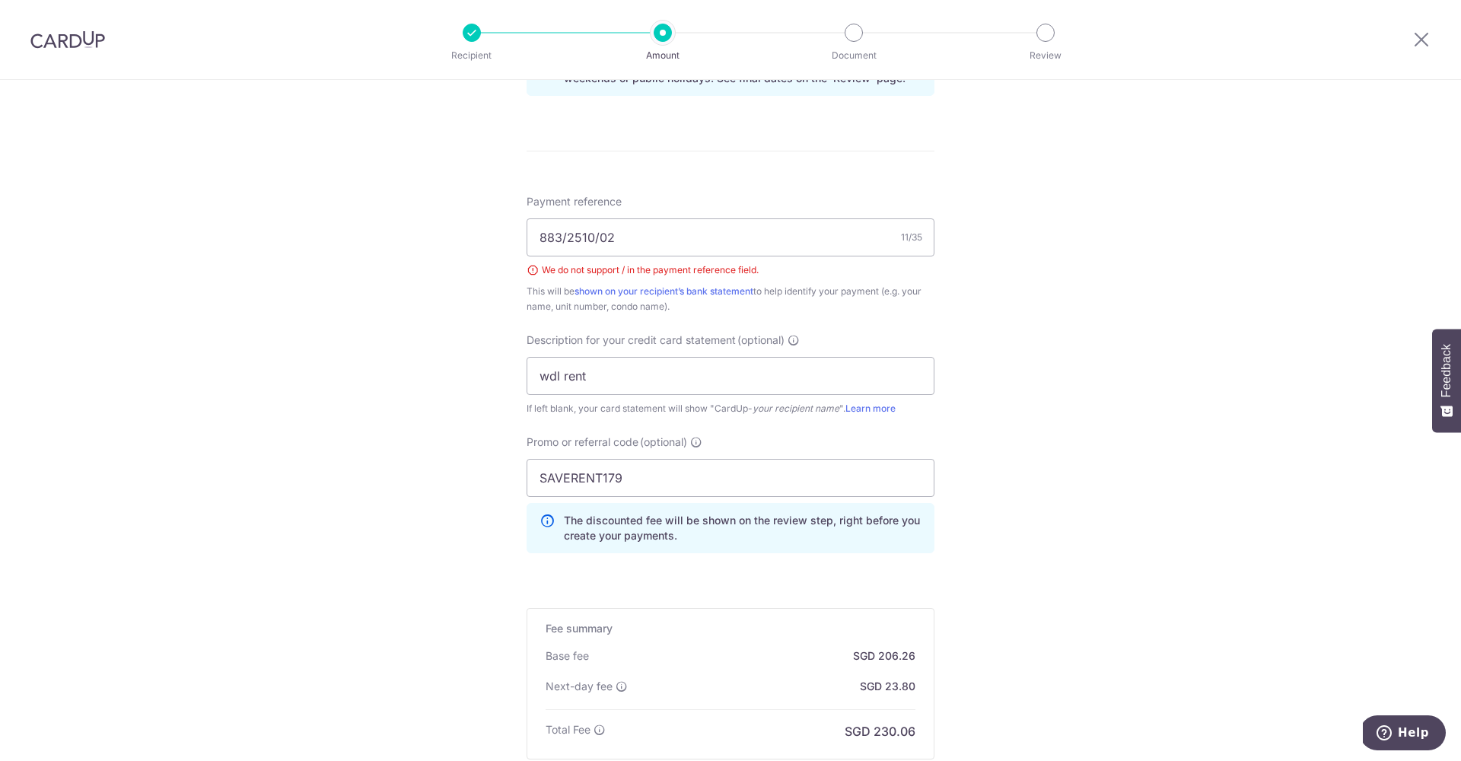
scroll to position [829, 0]
drag, startPoint x: 598, startPoint y: 244, endPoint x: 607, endPoint y: 243, distance: 9.3
click at [599, 244] on input "883/2510/02" at bounding box center [731, 239] width 408 height 38
drag, startPoint x: 566, startPoint y: 242, endPoint x: 586, endPoint y: 241, distance: 20.6
click at [566, 242] on input "883/2510 02" at bounding box center [731, 239] width 408 height 38
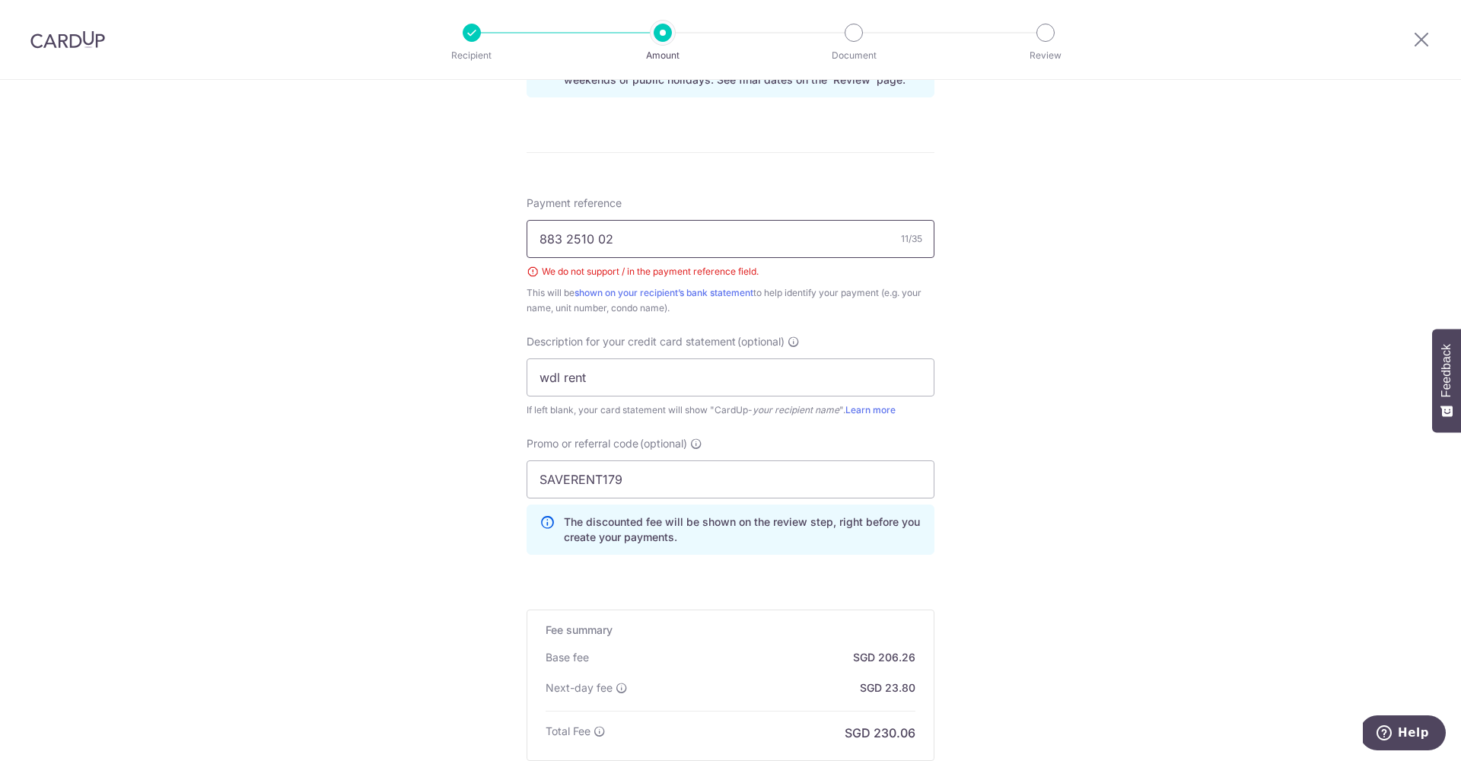
type input "883 2510 02"
click at [1191, 429] on div "Tell us more about your payment Enter payment amount SGD 7,933.13 7933.13 GST (…" at bounding box center [730, 103] width 1461 height 1705
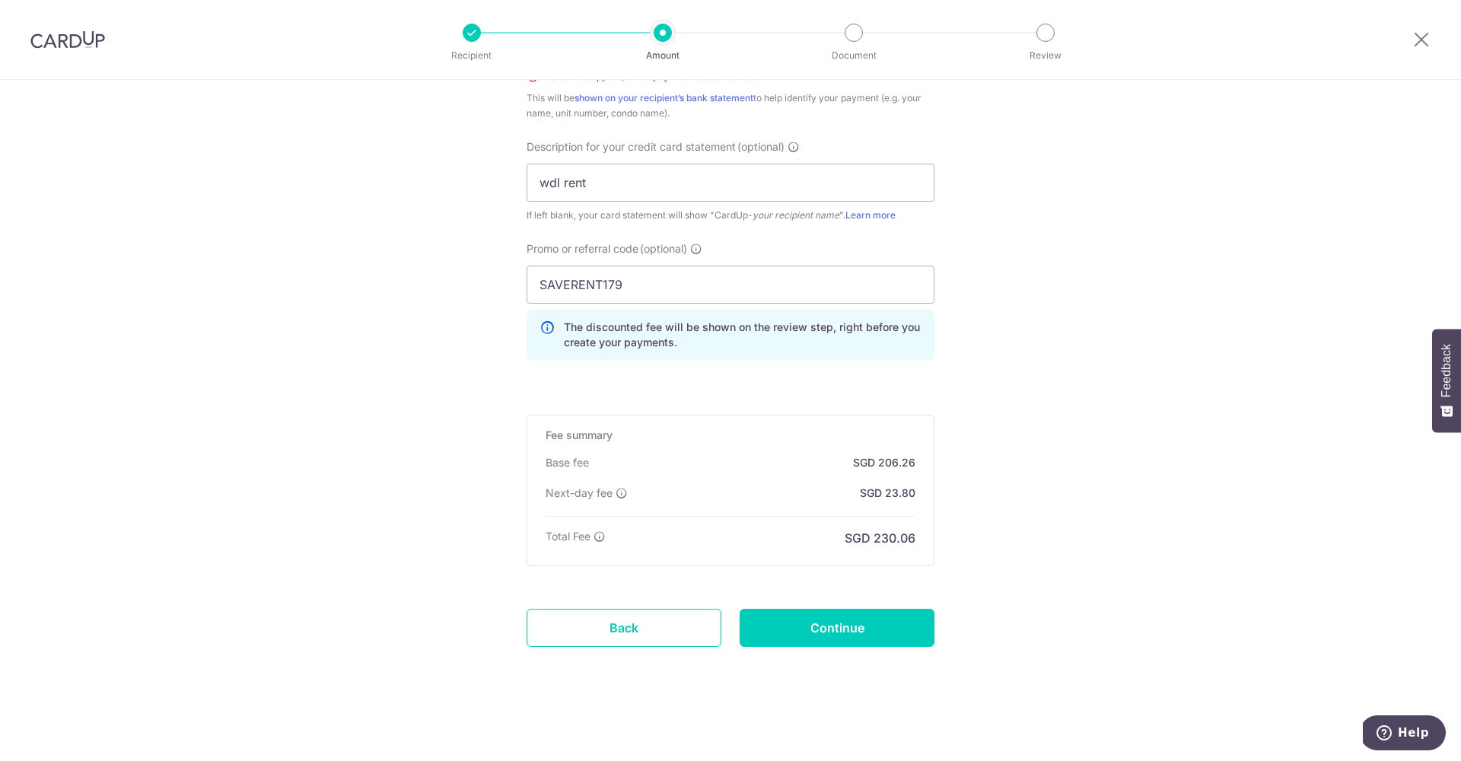
scroll to position [1024, 0]
click at [887, 632] on input "Continue" at bounding box center [837, 628] width 195 height 38
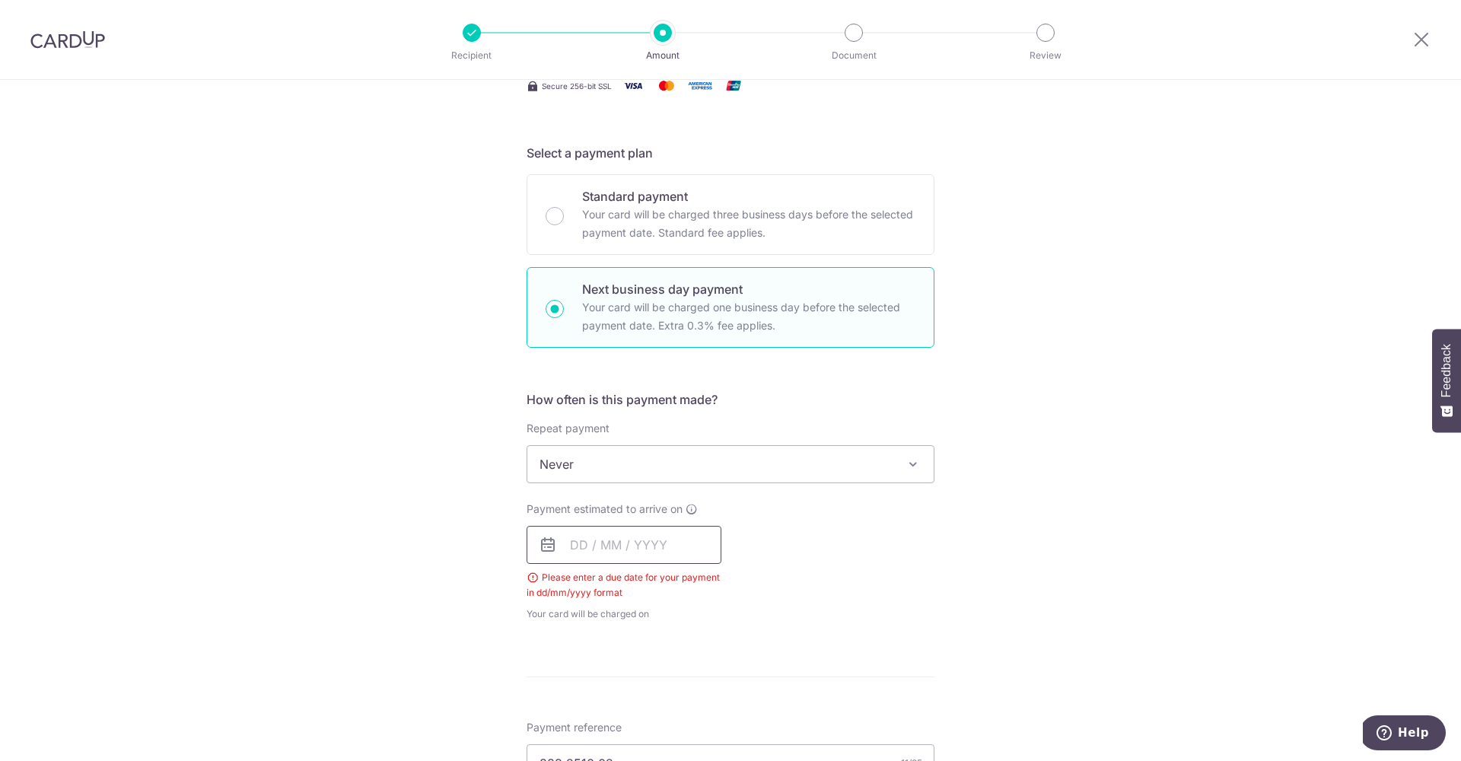
scroll to position [279, 0]
click at [609, 550] on input "text" at bounding box center [624, 544] width 195 height 38
click at [582, 679] on link "6" at bounding box center [588, 683] width 24 height 24
type input "[DATE]"
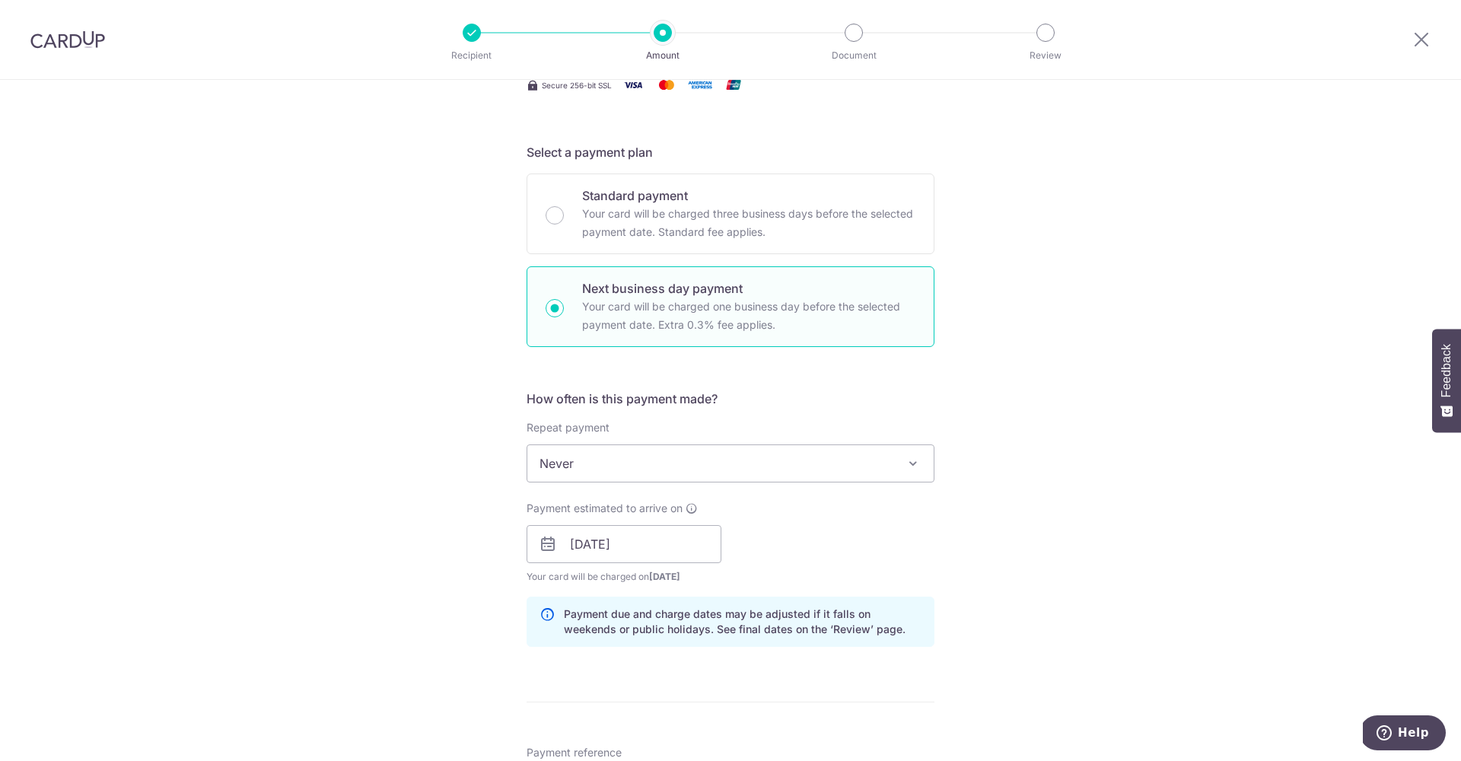
click at [435, 610] on div "Tell us more about your payment Enter payment amount SGD 7,933.13 7933.13 GST (…" at bounding box center [730, 643] width 1461 height 1684
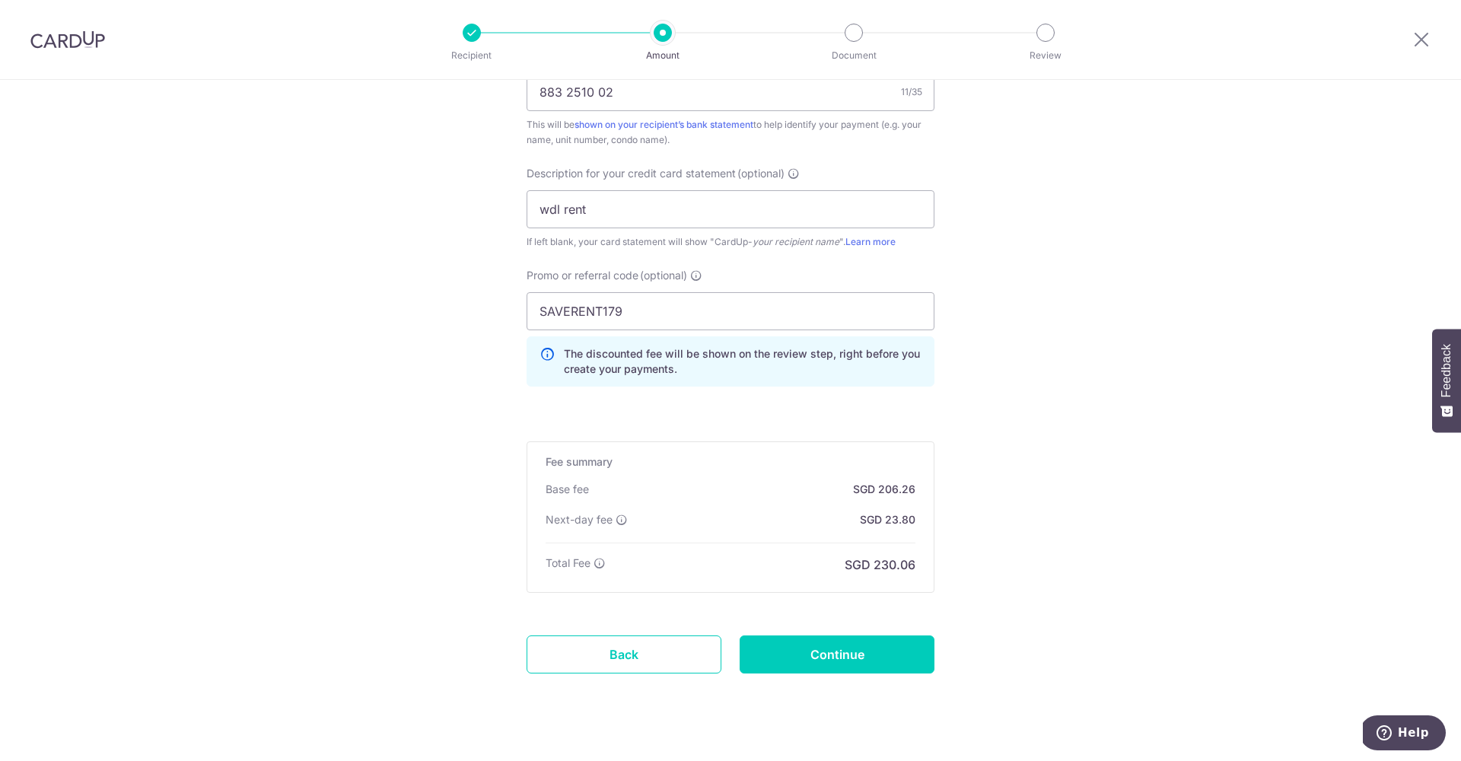
scroll to position [980, 0]
click at [789, 662] on input "Continue" at bounding box center [837, 650] width 195 height 38
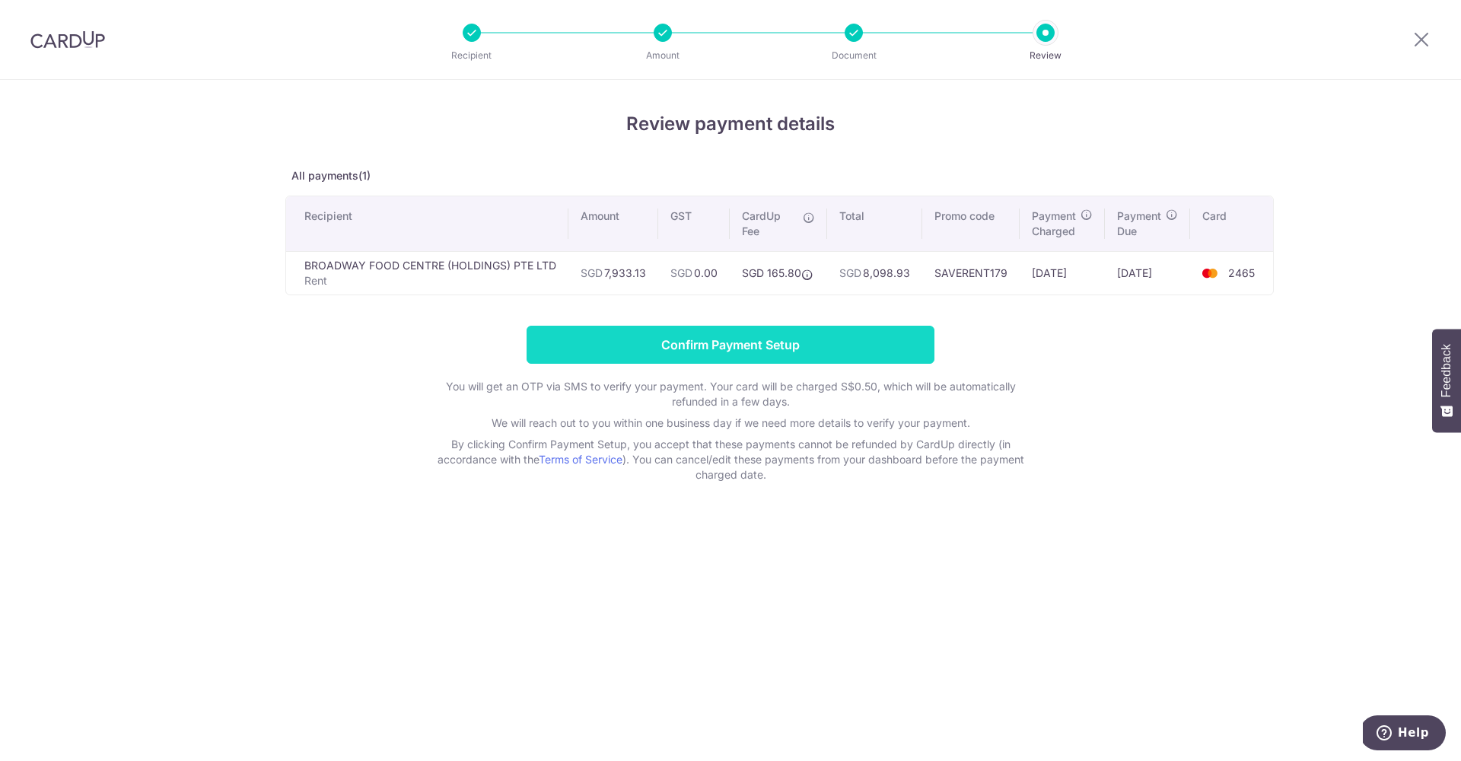
click at [749, 343] on input "Confirm Payment Setup" at bounding box center [731, 345] width 408 height 38
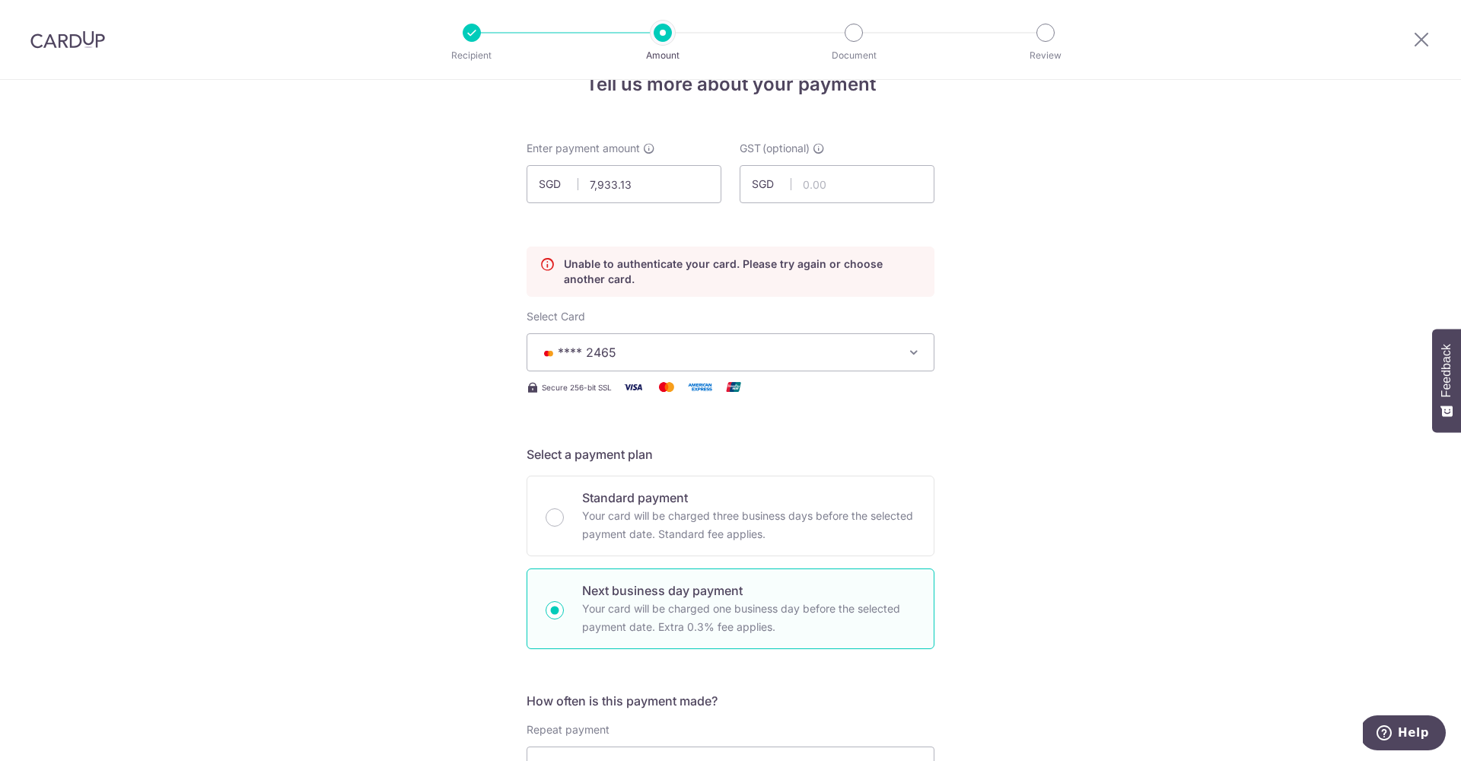
scroll to position [32, 0]
